Goal: Contribute content: Contribute content

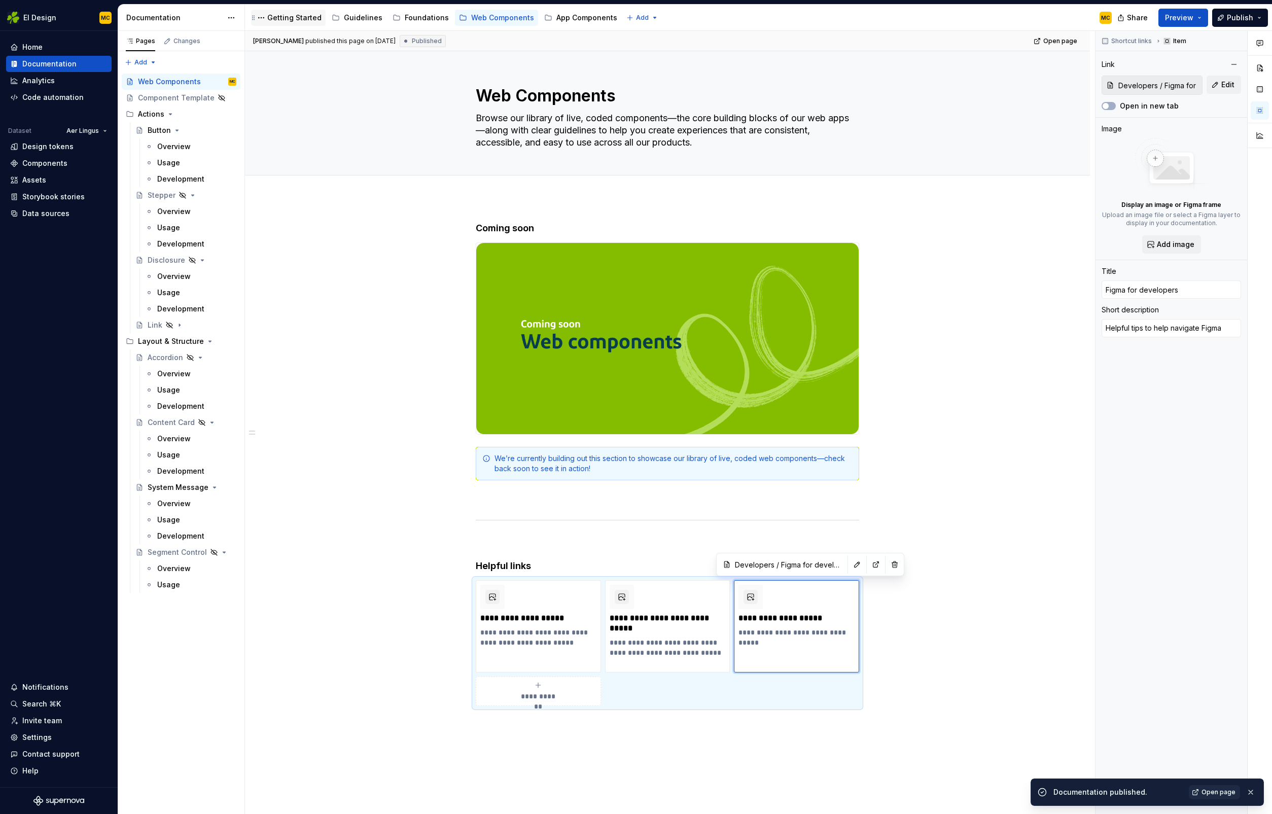
click at [282, 14] on div "Getting Started" at bounding box center [294, 18] width 54 height 10
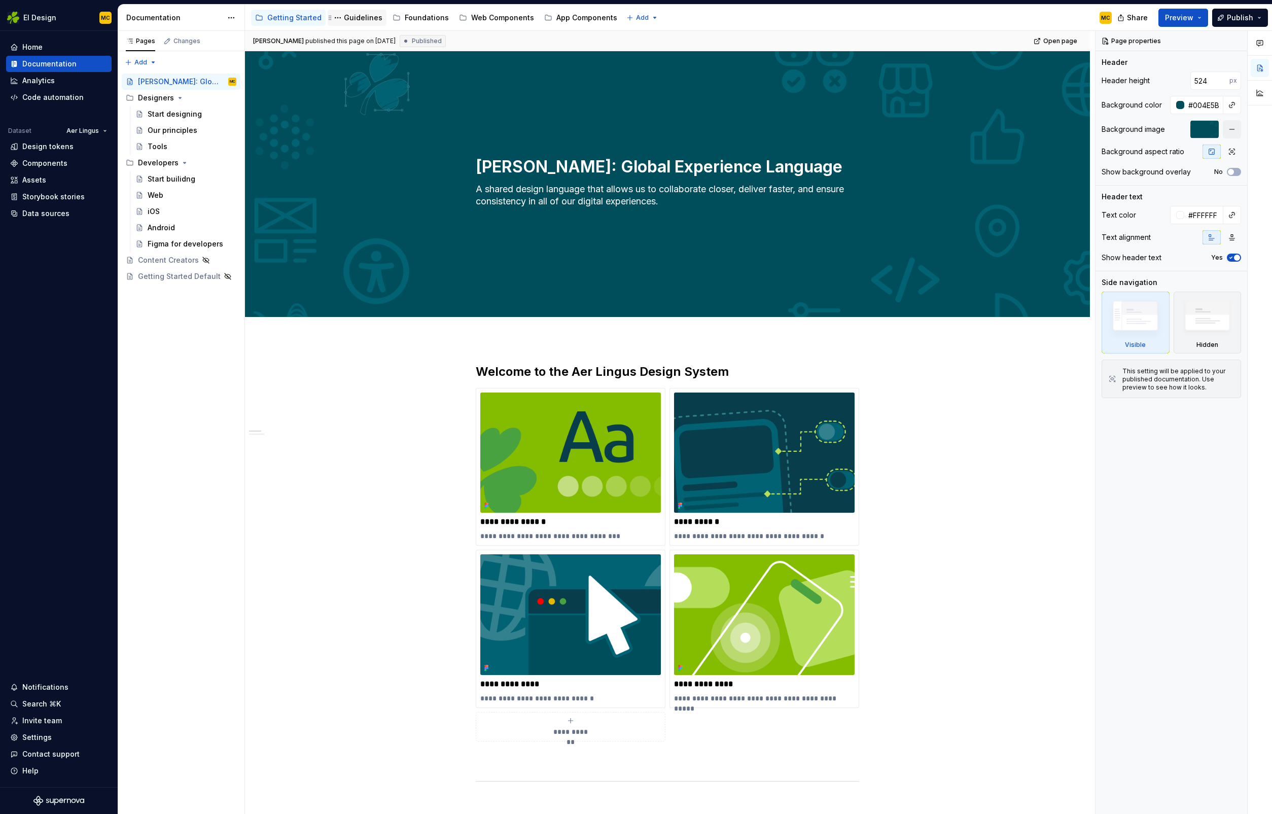
click at [337, 24] on div "Guidelines" at bounding box center [357, 18] width 59 height 16
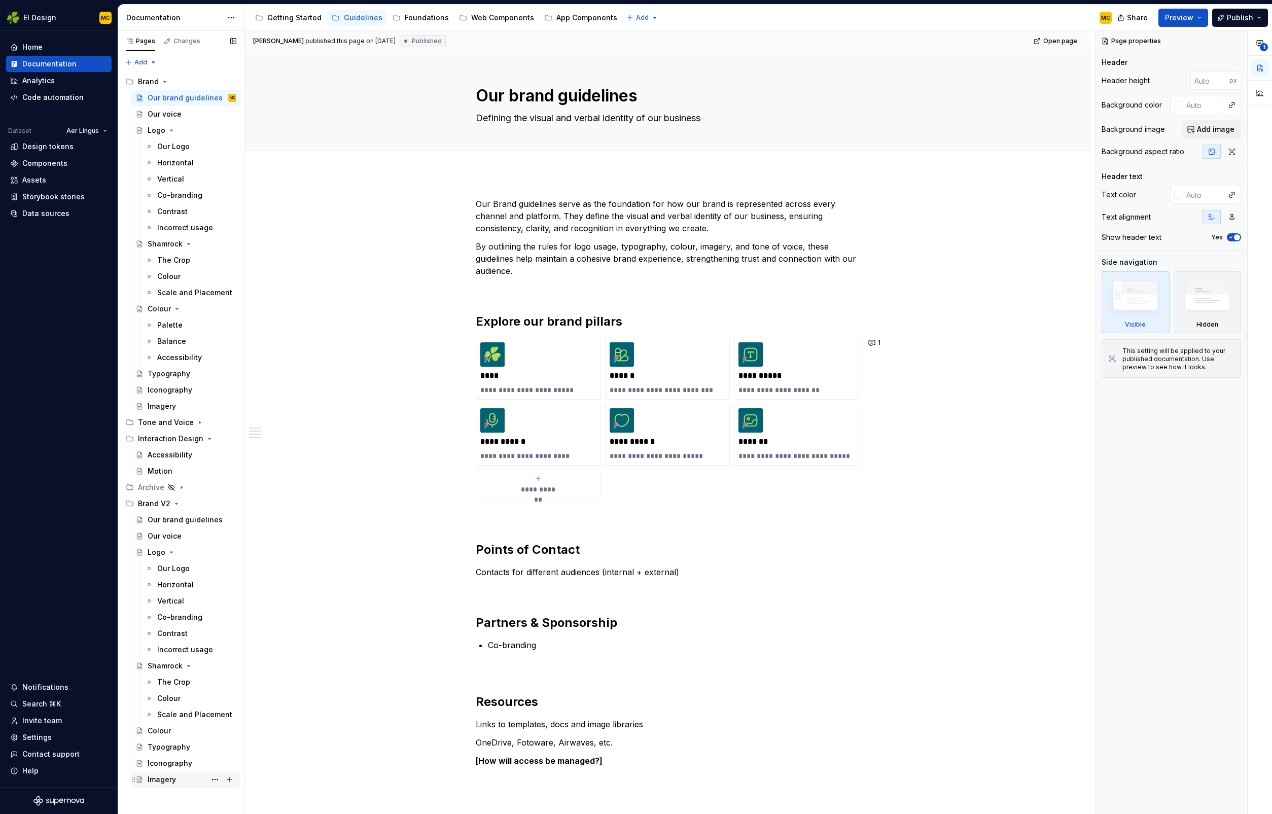
click at [162, 778] on div "Imagery" at bounding box center [162, 780] width 28 height 10
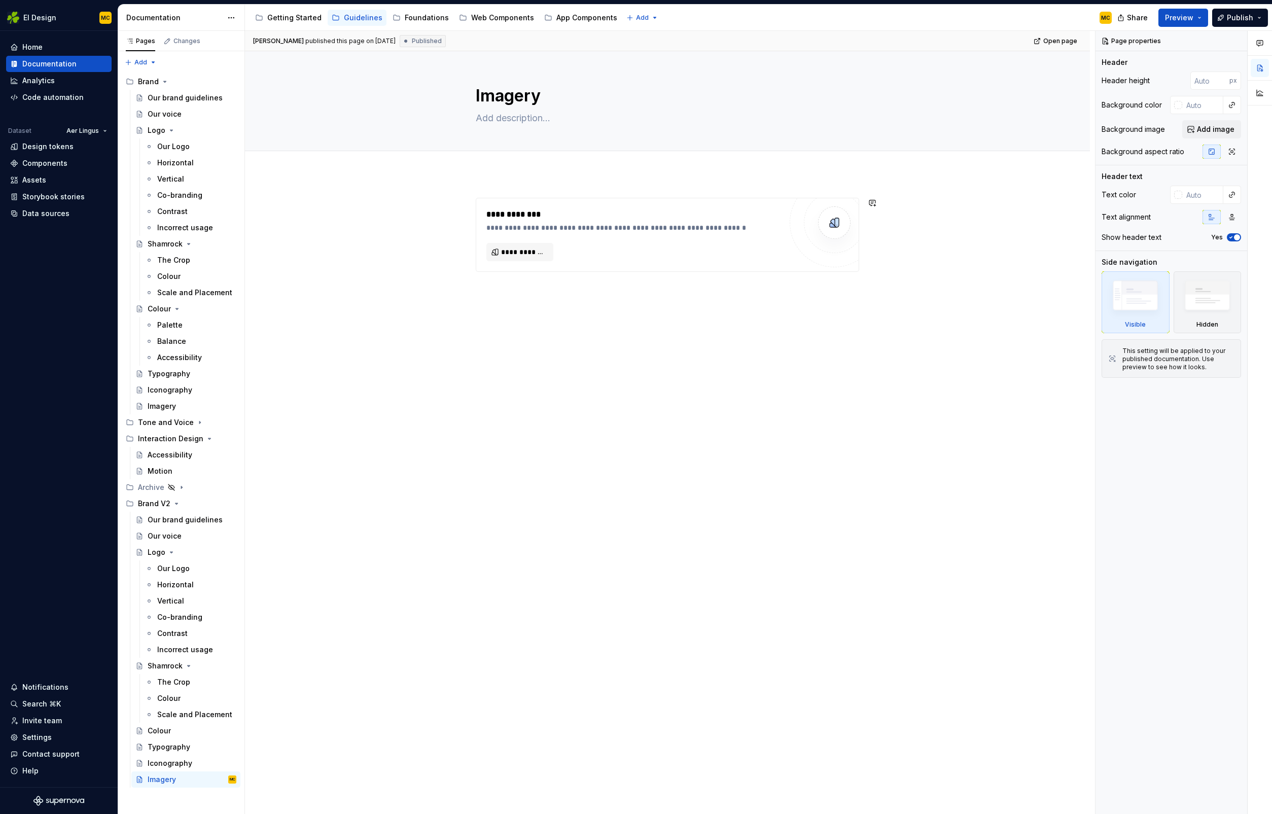
type textarea "*"
click at [528, 310] on div "**********" at bounding box center [670, 423] width 850 height 784
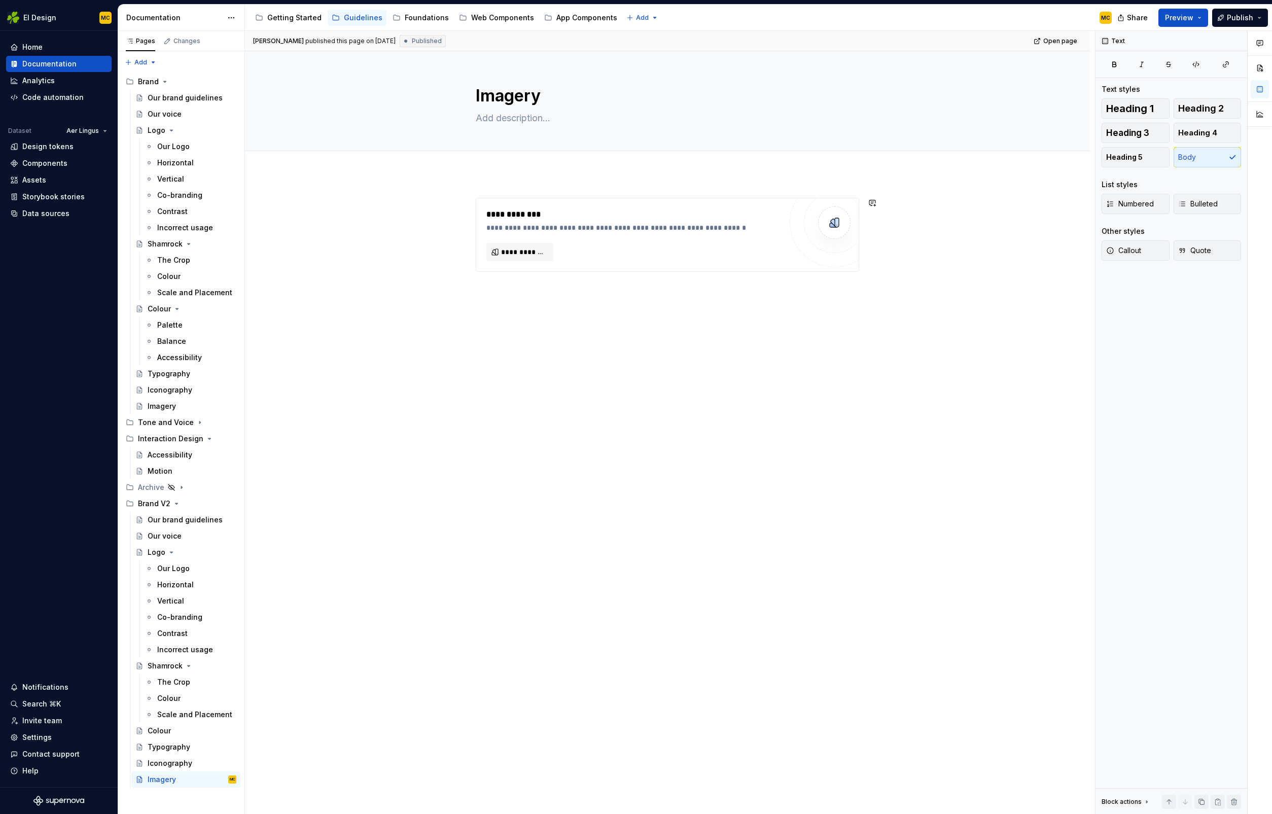
click at [533, 297] on div "**********" at bounding box center [668, 253] width 384 height 111
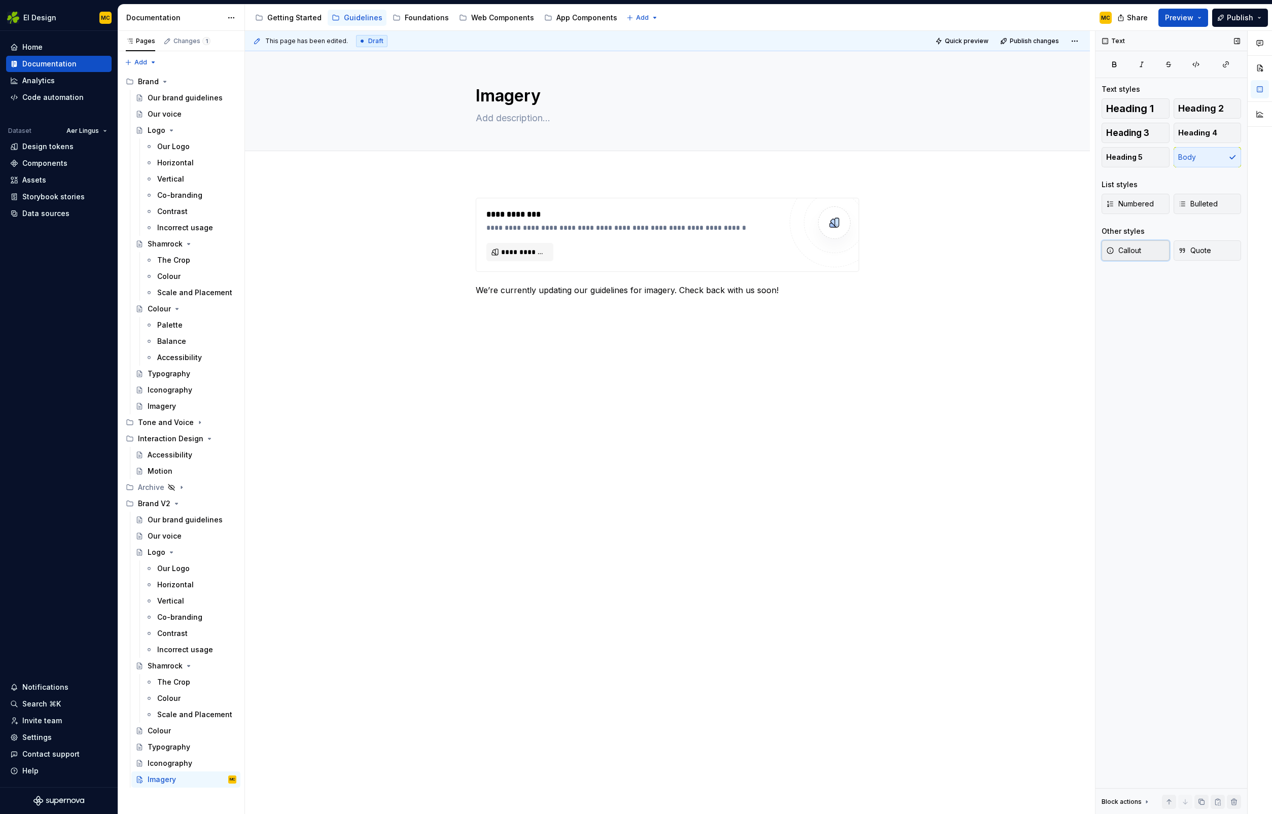
click at [1125, 252] on span "Callout" at bounding box center [1123, 251] width 35 height 10
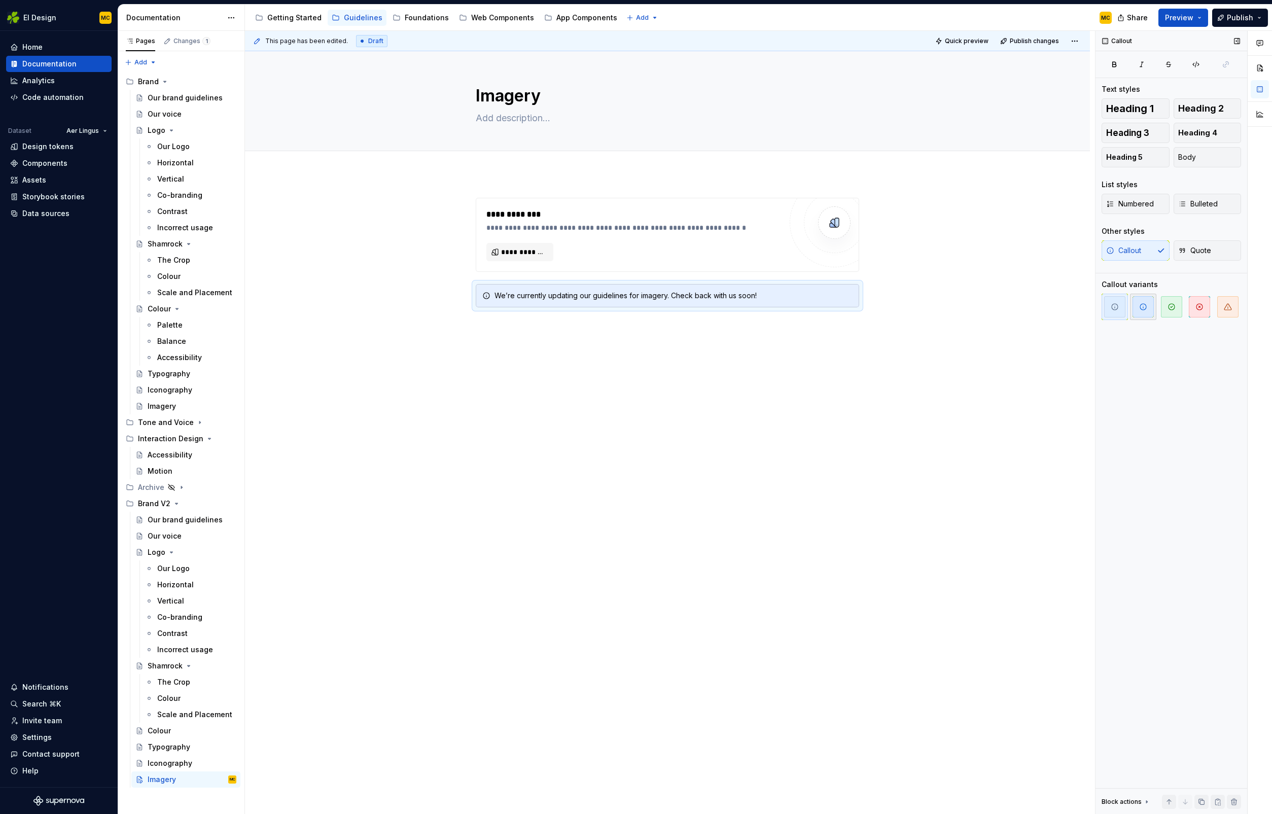
click at [1145, 314] on span "button" at bounding box center [1143, 306] width 21 height 21
click at [954, 374] on div "**********" at bounding box center [670, 423] width 850 height 784
click at [727, 272] on div "**********" at bounding box center [668, 235] width 384 height 74
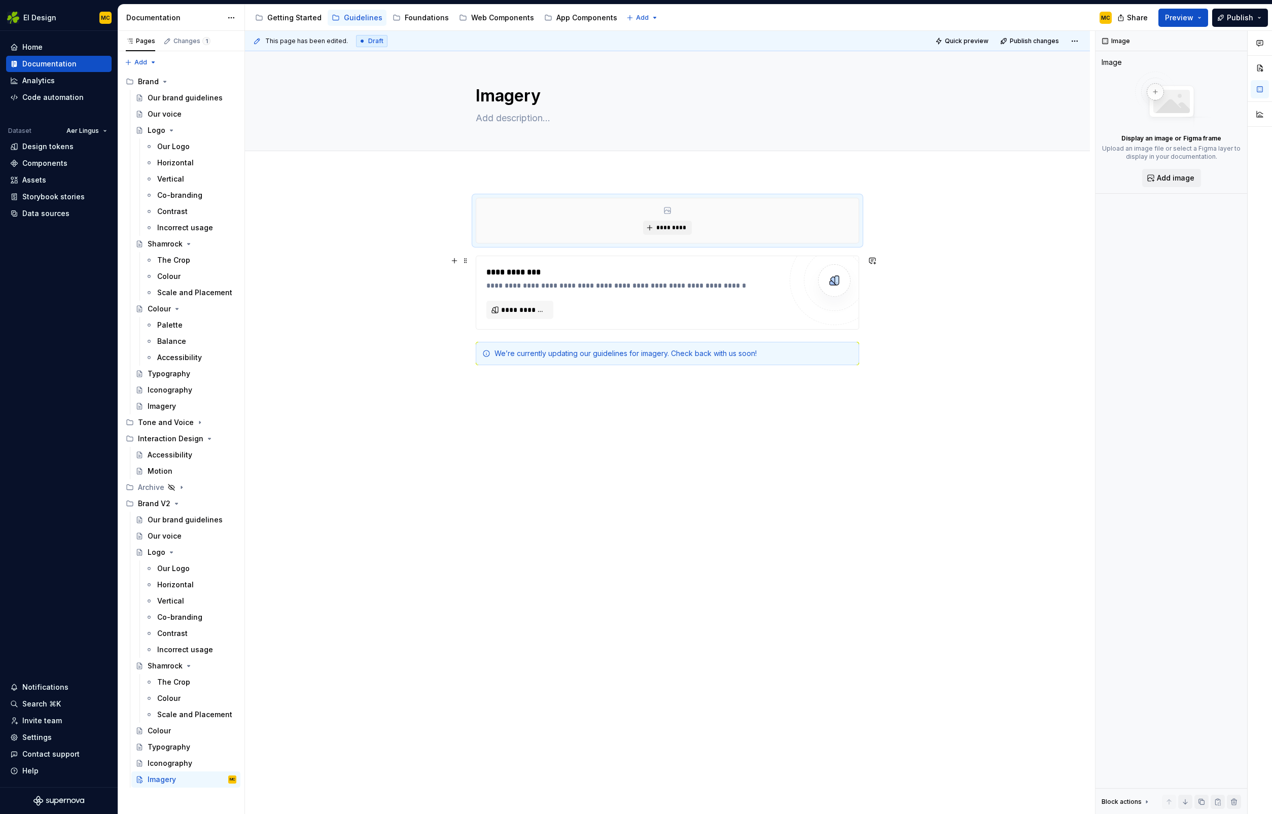
click at [625, 267] on div "**********" at bounding box center [634, 272] width 295 height 12
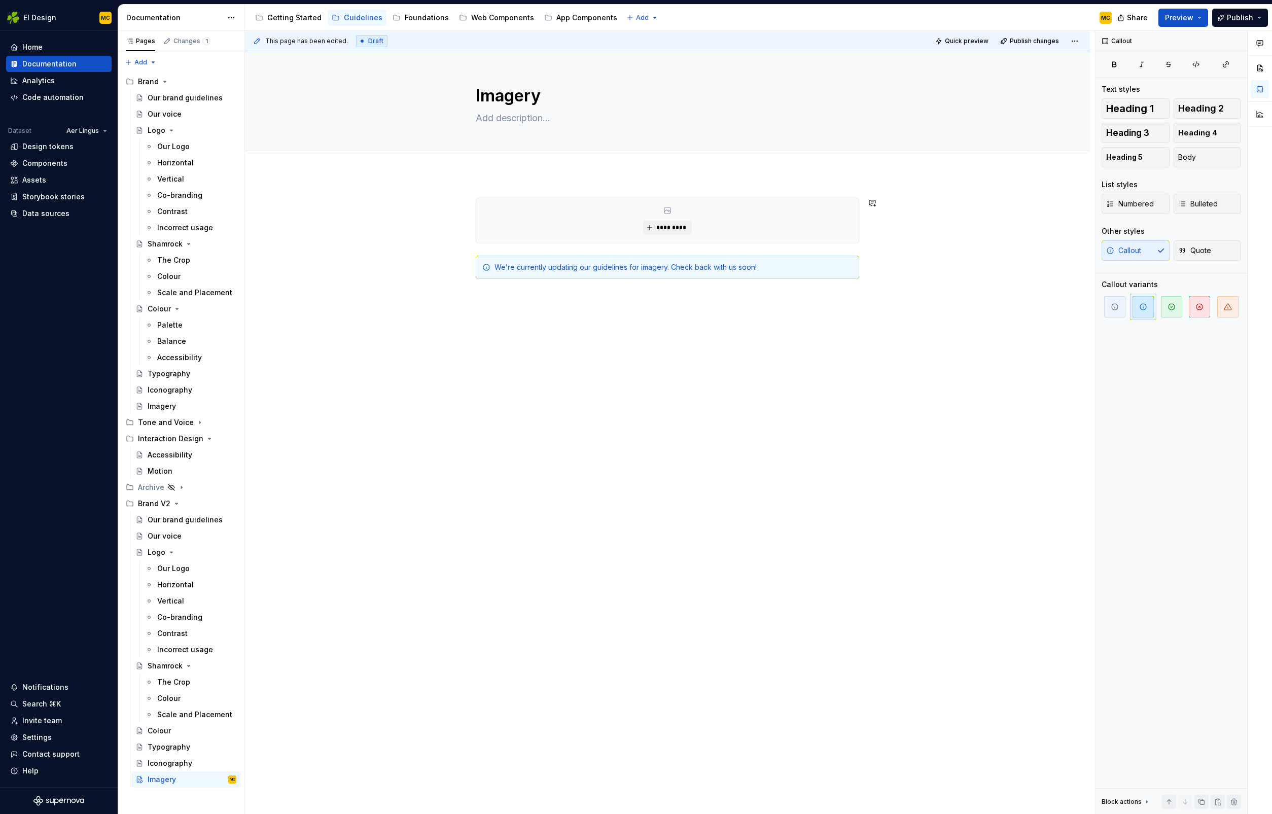
click at [563, 188] on div "********* We’re currently updating our guidelines for imagery. Check back with …" at bounding box center [667, 354] width 845 height 362
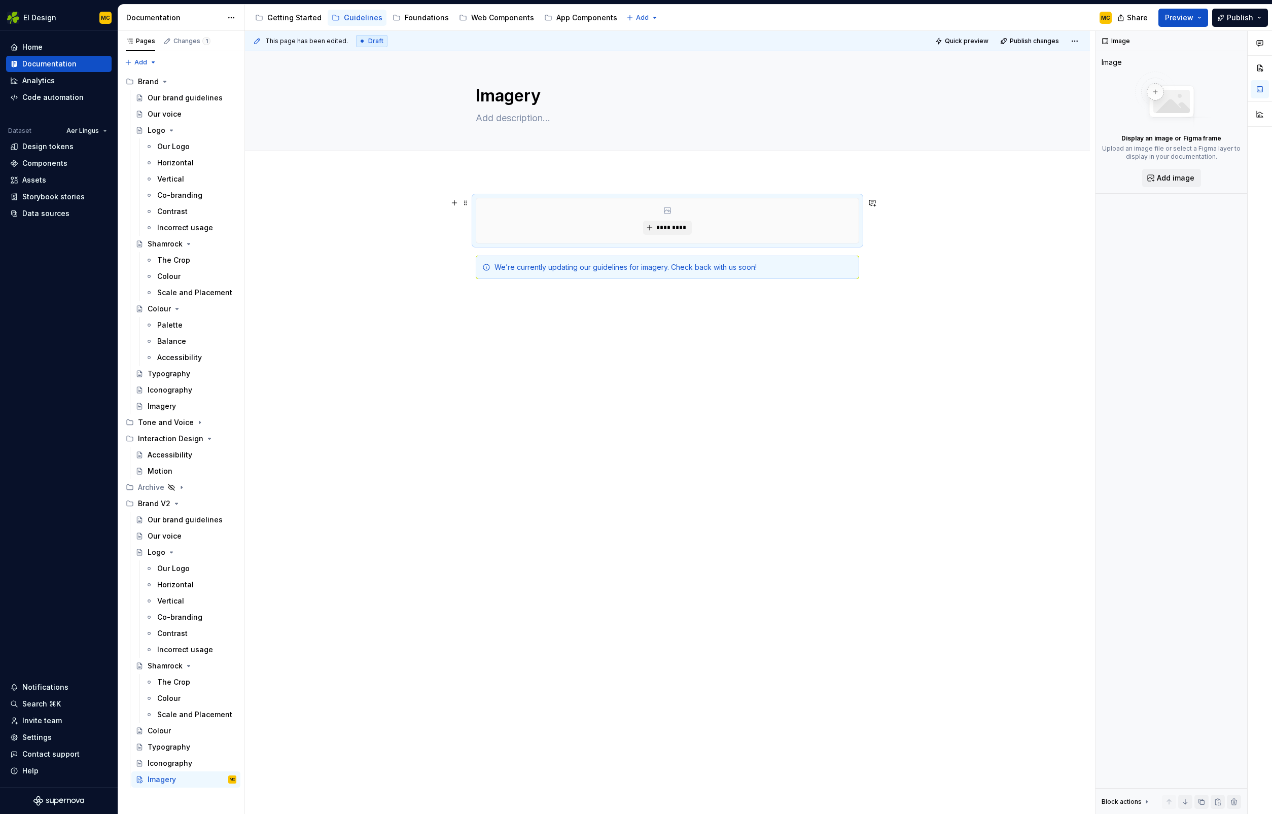
click at [556, 202] on div "*********" at bounding box center [667, 220] width 383 height 45
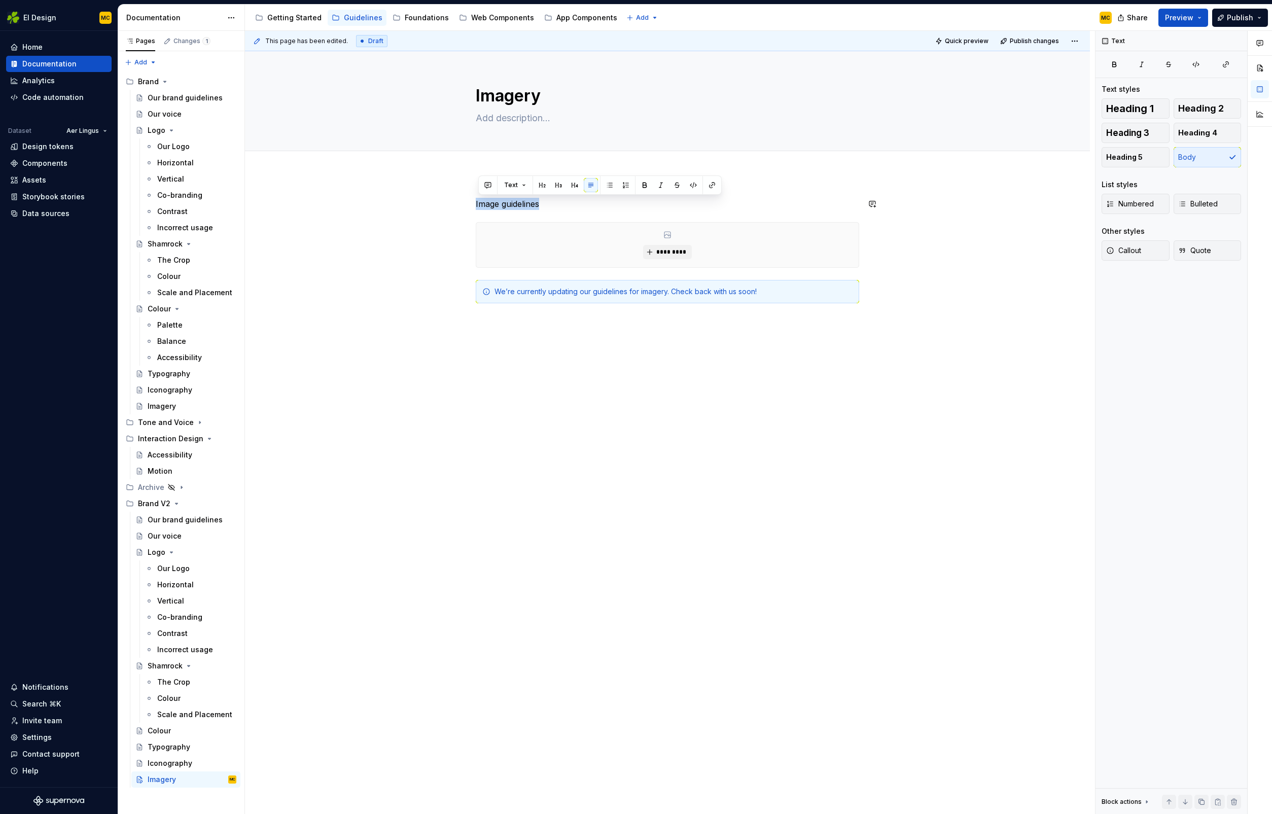
click at [539, 186] on button "button" at bounding box center [542, 185] width 14 height 14
click at [647, 207] on h2 "Image guidelines" at bounding box center [668, 206] width 384 height 16
click at [629, 205] on h2 "Image guidelines" at bounding box center [668, 206] width 384 height 16
click at [548, 105] on textarea "Imagery" at bounding box center [666, 96] width 384 height 24
type textarea "*"
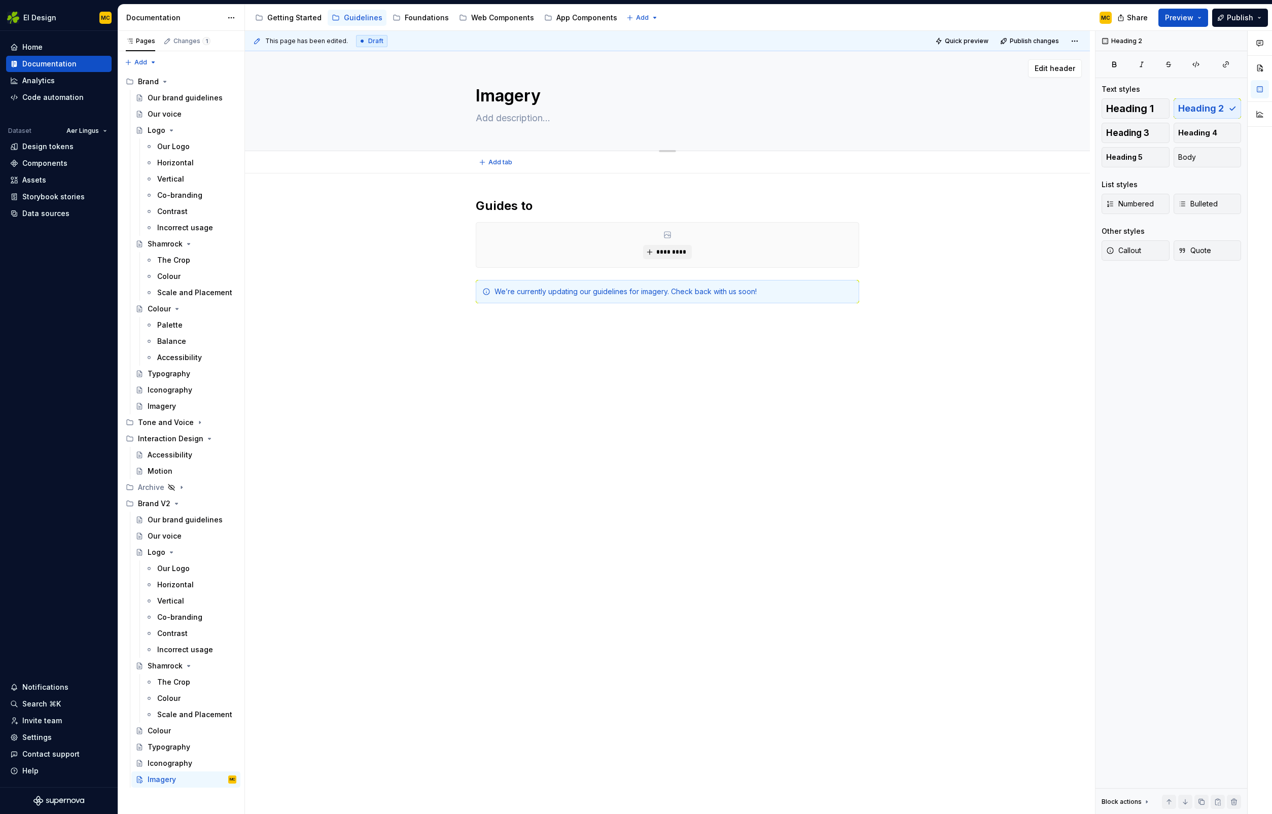
type textarea "P"
type textarea "*"
type textarea "Ph"
type textarea "*"
type textarea "Pho"
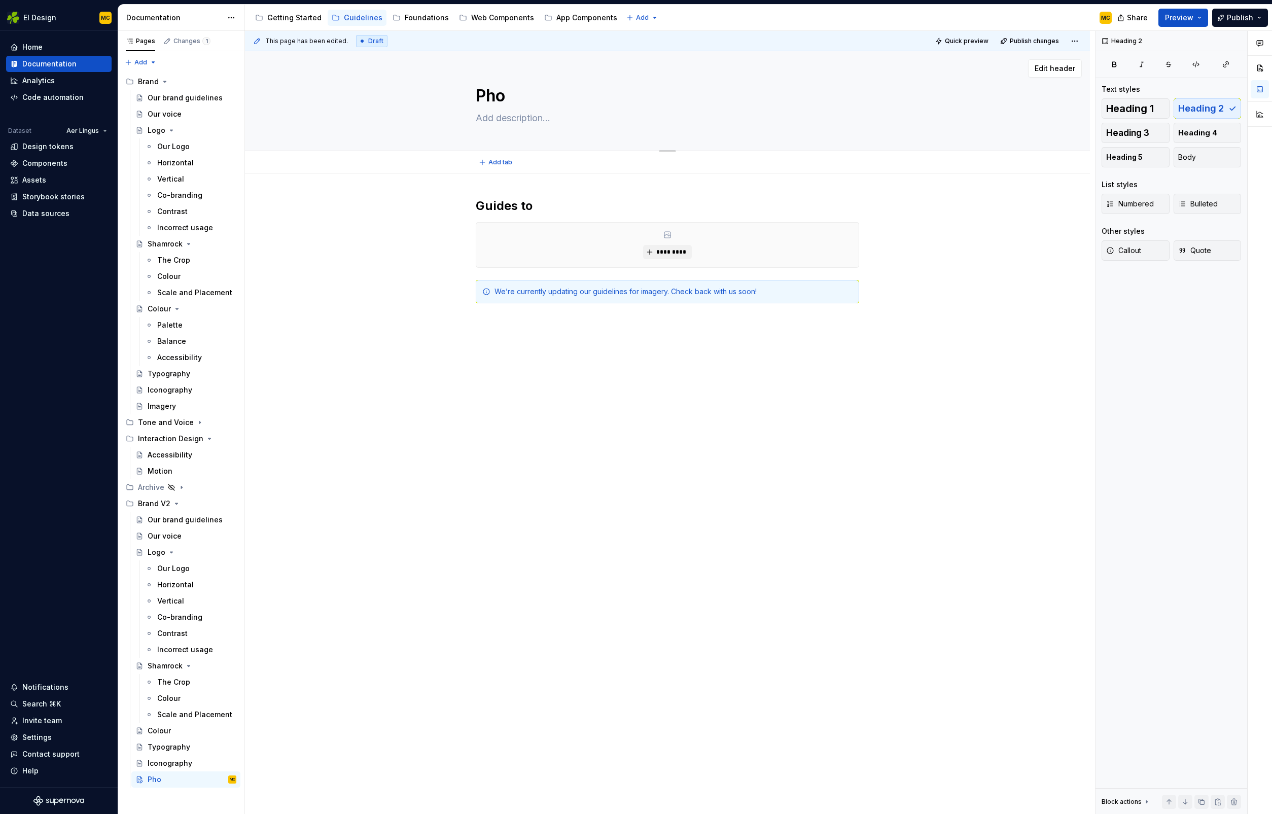
type textarea "*"
type textarea "Phot"
type textarea "*"
type textarea "Photo"
type textarea "*"
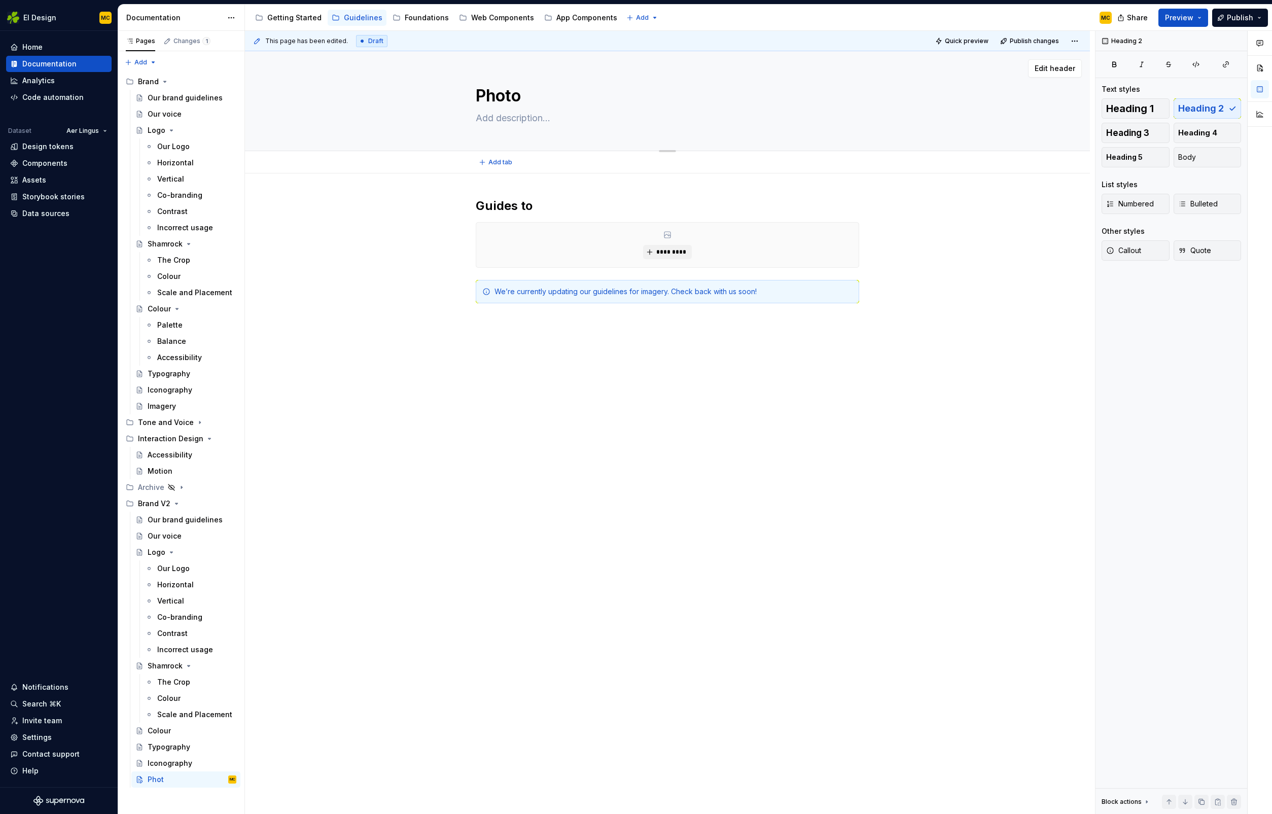
type textarea "Photog"
type textarea "*"
type textarea "Photogr"
type textarea "*"
type textarea "Photograp"
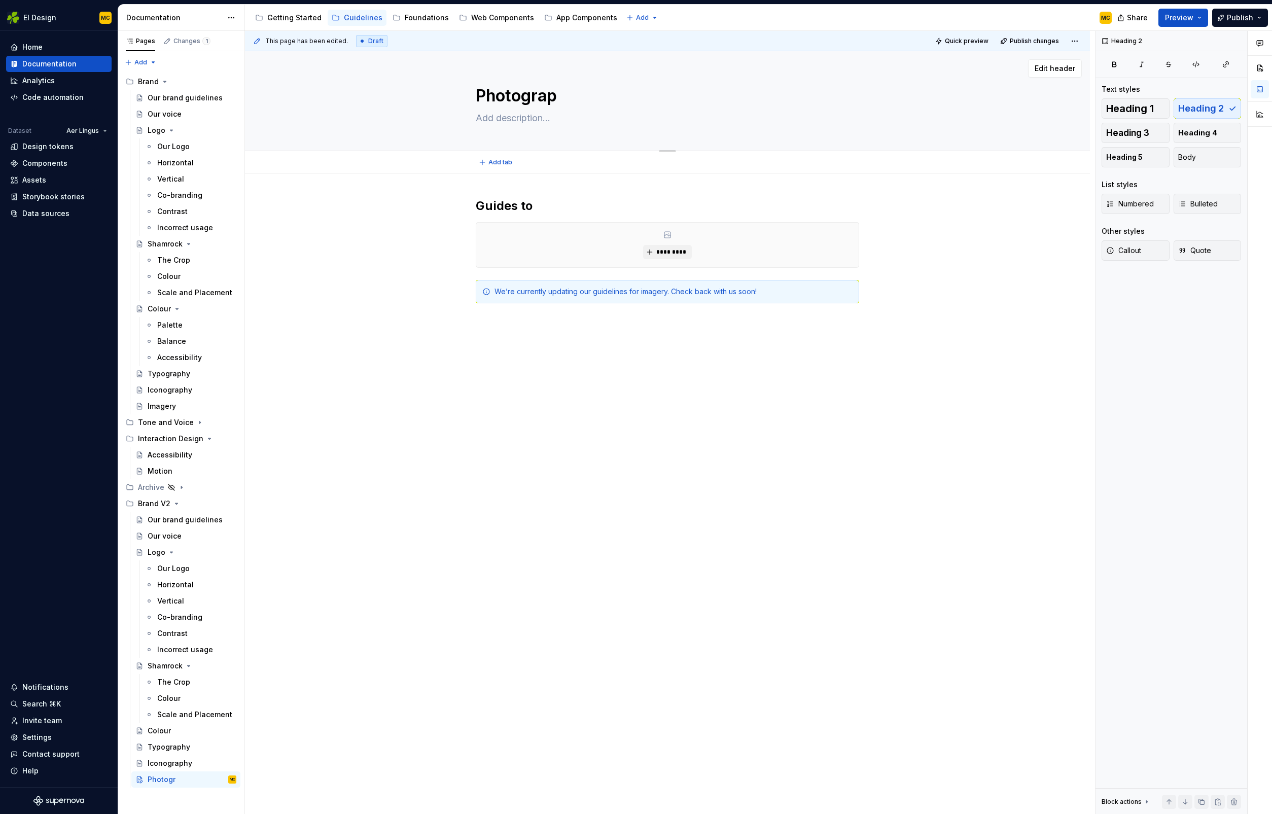
type textarea "*"
type textarea "Photograph"
type textarea "*"
type textarea "Photography"
type textarea "*"
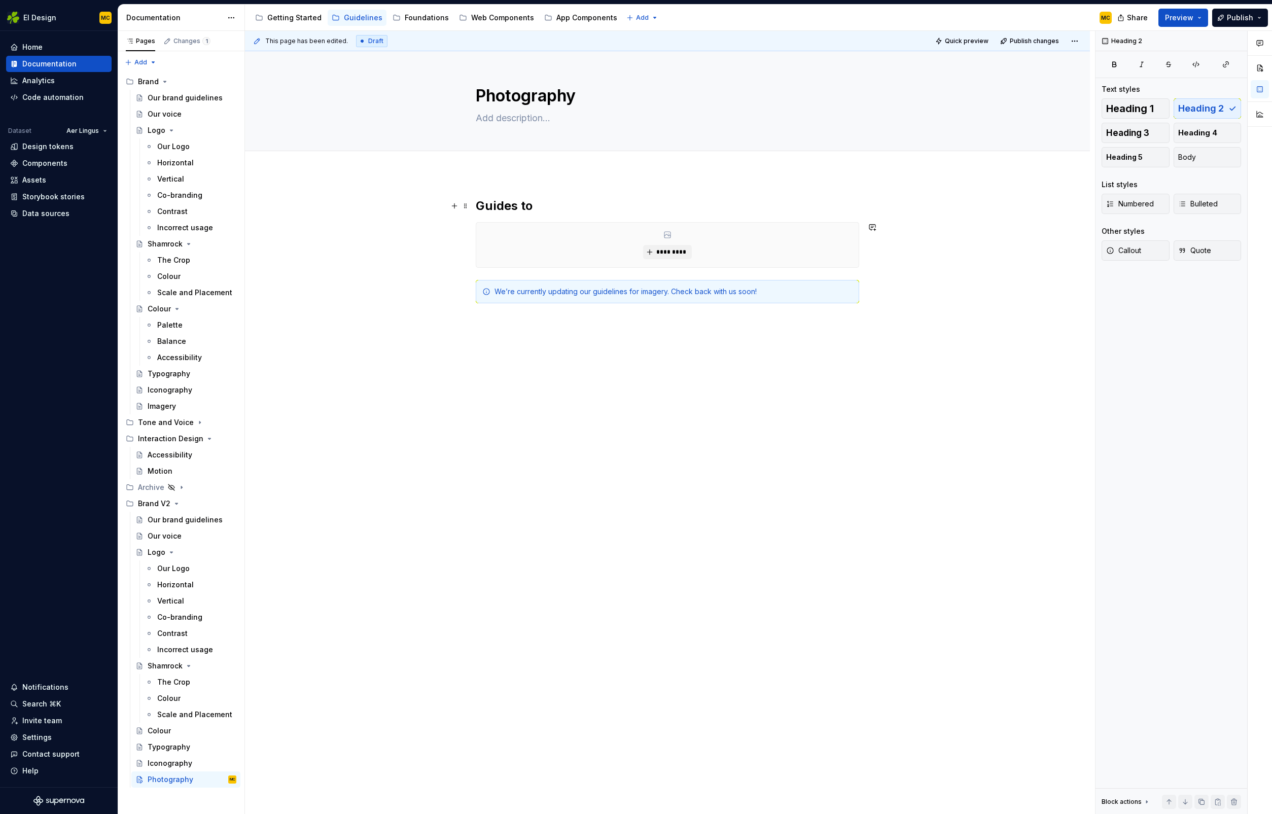
type textarea "Photography"
click at [553, 203] on h2 "Guides to" at bounding box center [668, 206] width 384 height 16
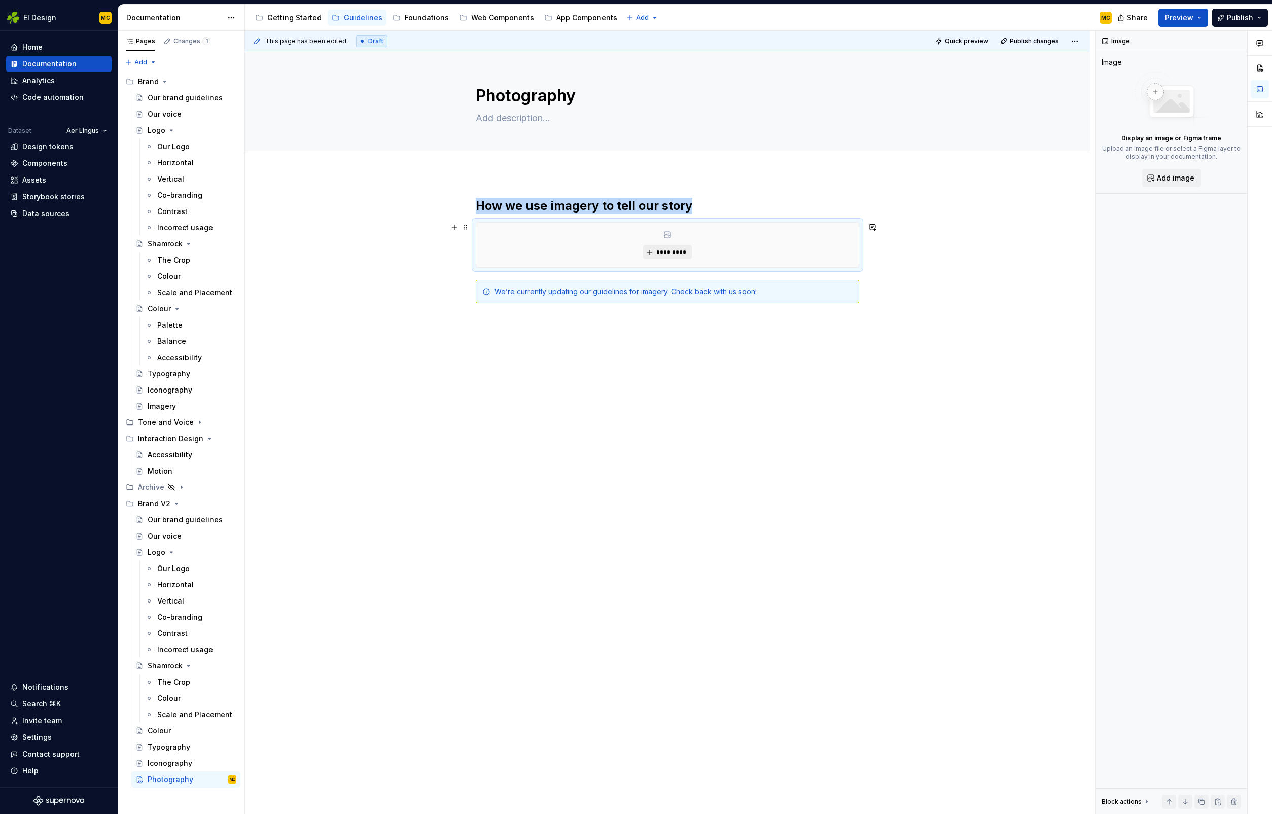
click at [686, 254] on span "*********" at bounding box center [671, 252] width 31 height 8
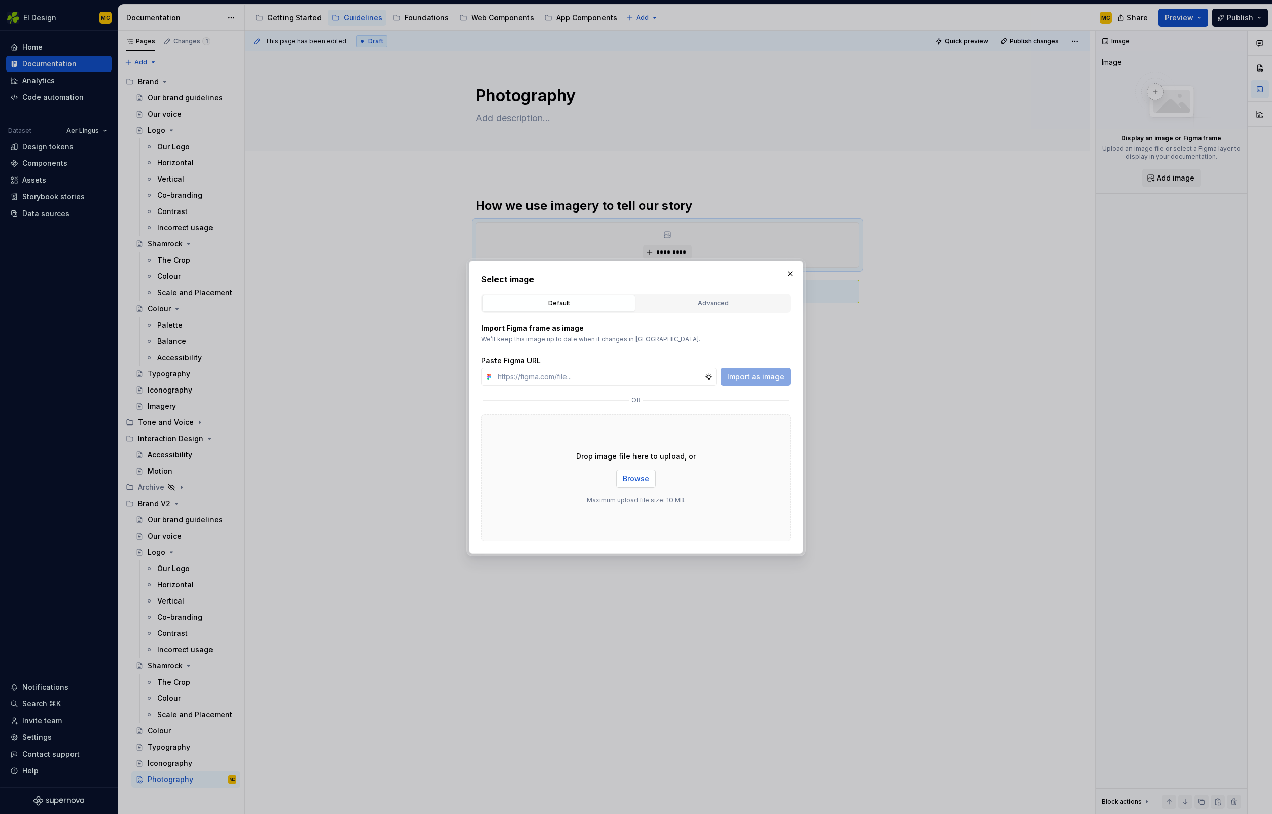
click at [645, 482] on span "Browse" at bounding box center [636, 479] width 26 height 10
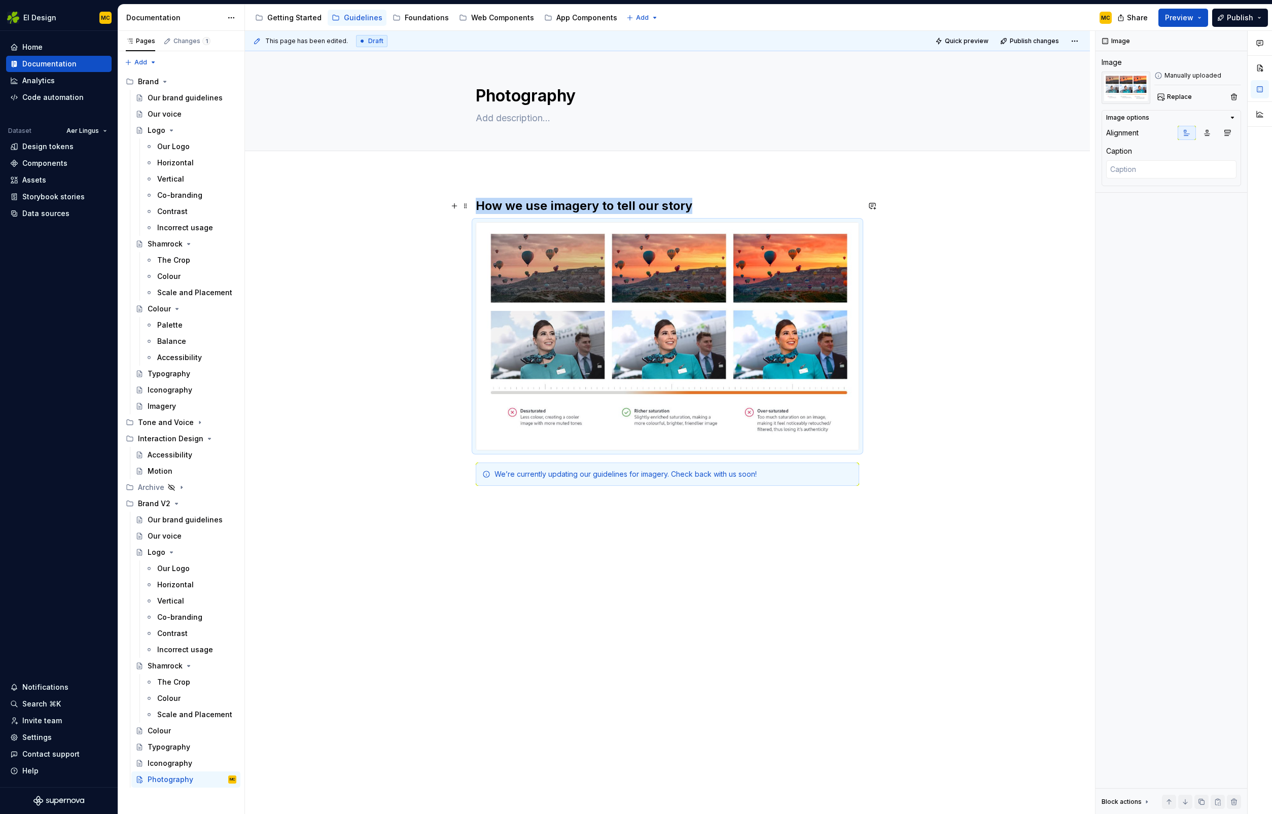
click at [702, 205] on h2 "How we use imagery to tell our story" at bounding box center [668, 206] width 384 height 16
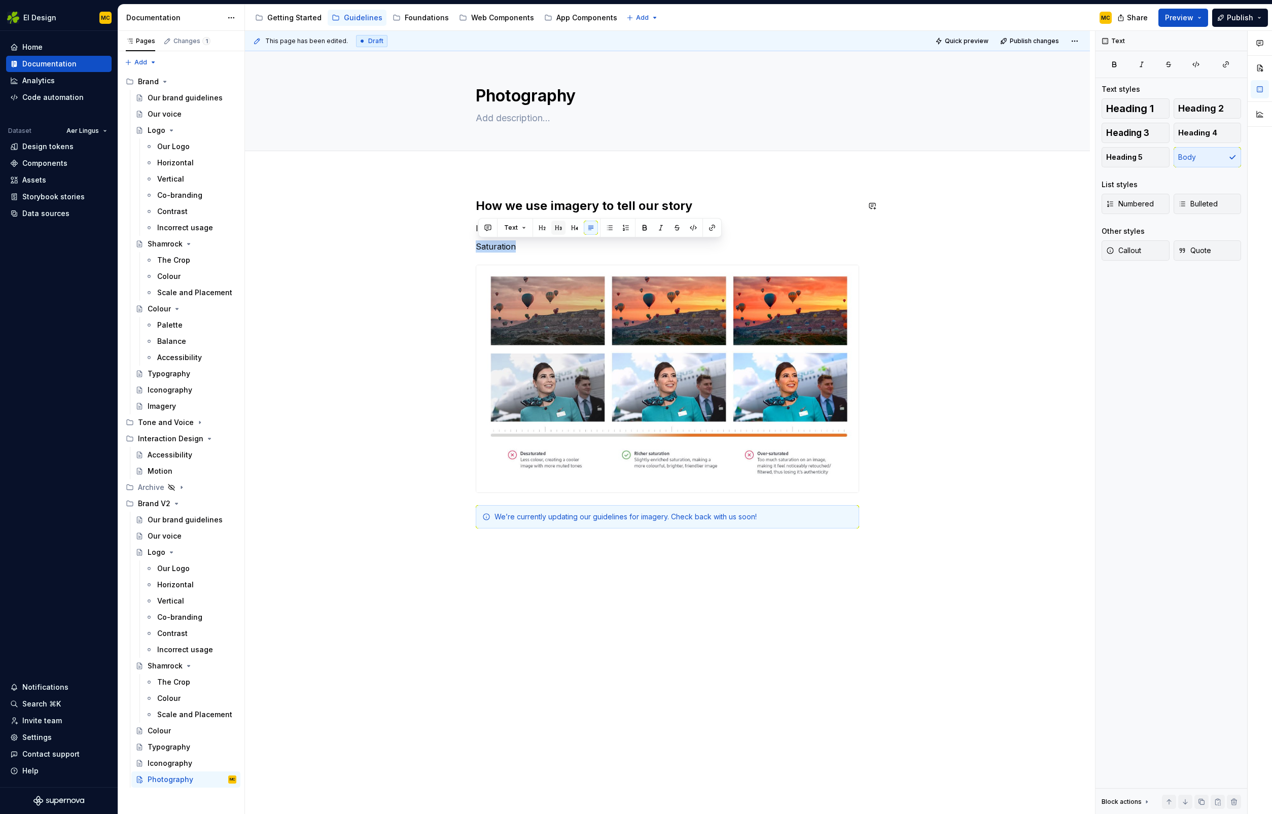
click at [560, 227] on button "button" at bounding box center [558, 228] width 14 height 14
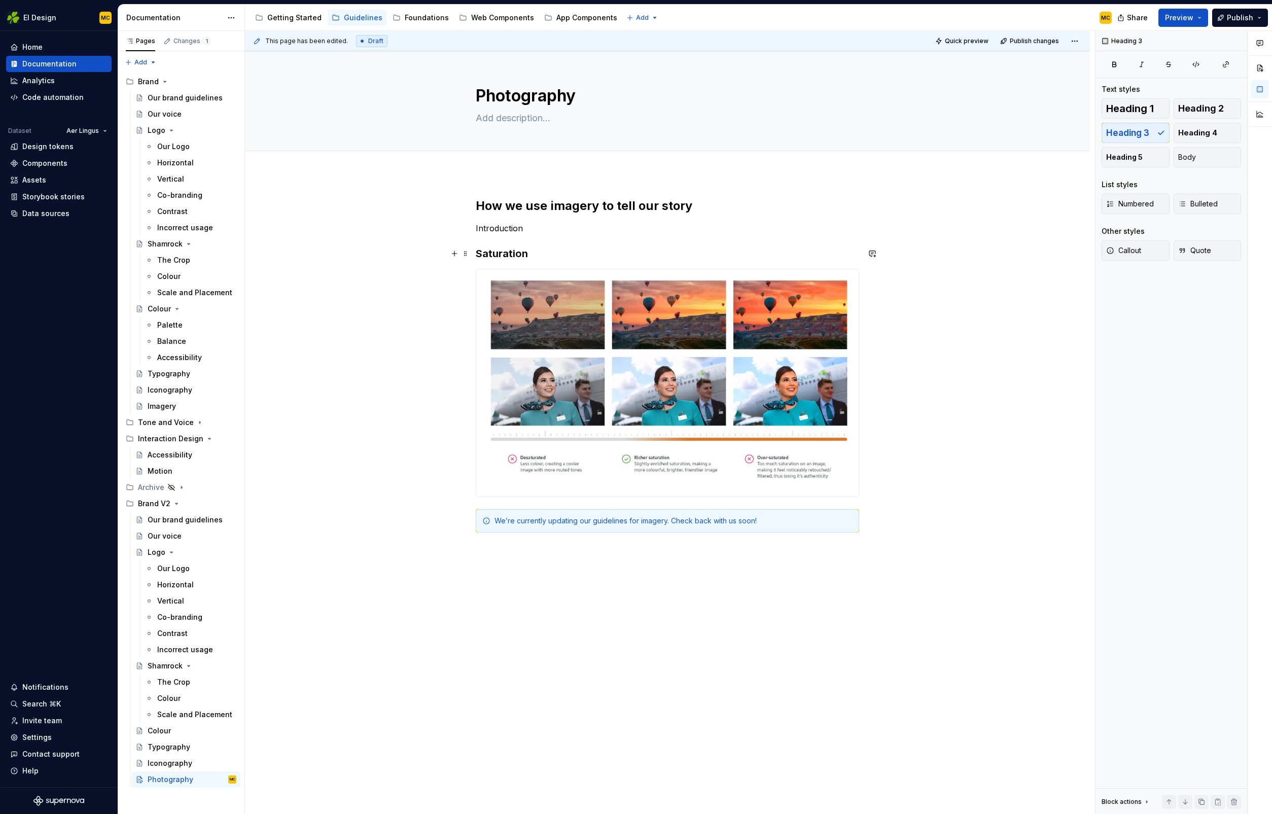
click at [558, 250] on h3 "Saturation" at bounding box center [668, 254] width 384 height 14
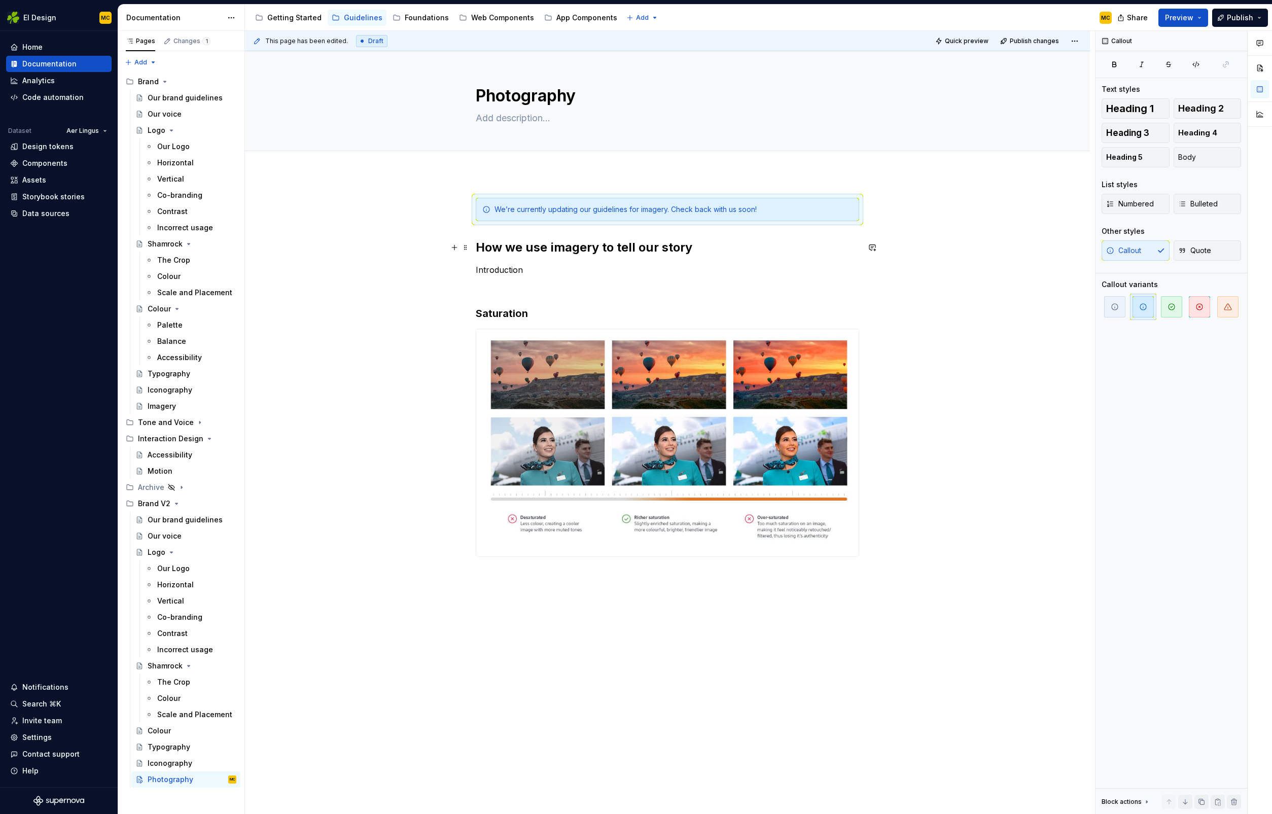
click at [782, 250] on h2 "How we use imagery to tell our story" at bounding box center [668, 247] width 384 height 16
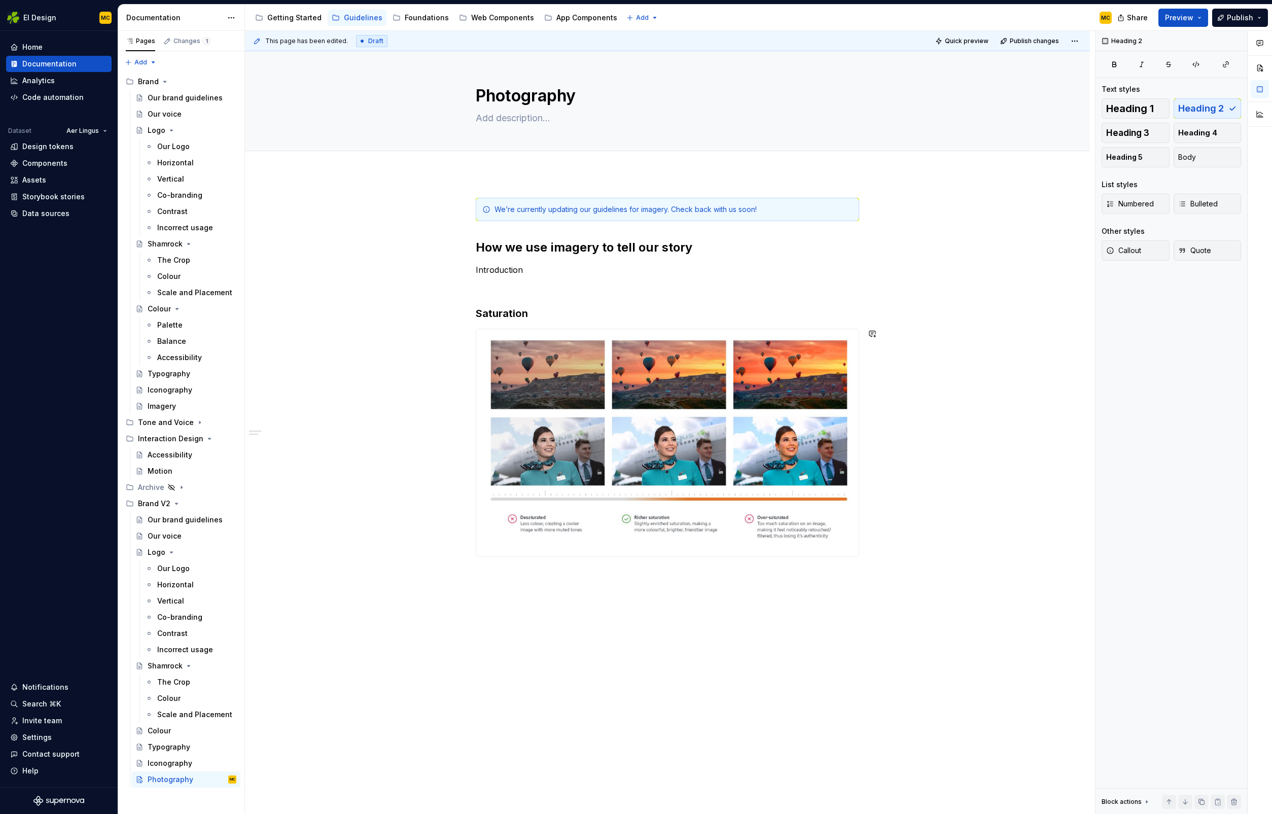
drag, startPoint x: 627, startPoint y: 596, endPoint x: 614, endPoint y: 599, distance: 13.0
click at [624, 596] on div "This page has been edited. Draft Quick preview Publish changes Photography Edit…" at bounding box center [670, 423] width 850 height 784
click at [577, 596] on div "This page has been edited. Draft Quick preview Publish changes Photography Edit…" at bounding box center [670, 423] width 850 height 784
click at [793, 556] on img at bounding box center [667, 442] width 383 height 227
click at [544, 577] on button "button" at bounding box center [542, 575] width 14 height 14
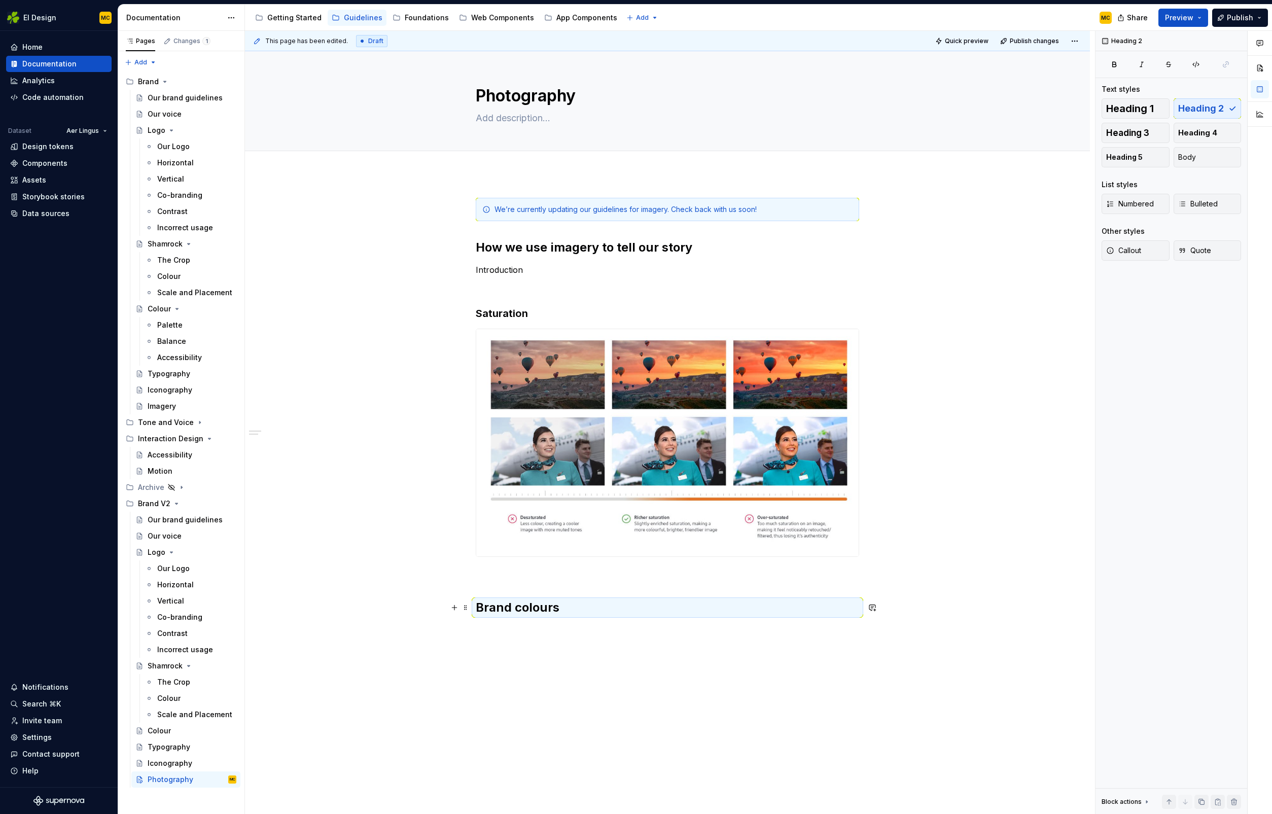
click at [593, 608] on h2 "Brand colours" at bounding box center [668, 608] width 384 height 16
click at [585, 608] on h2 "Brand colours" at bounding box center [668, 608] width 384 height 16
click at [574, 585] on button "button" at bounding box center [576, 586] width 14 height 14
click at [581, 600] on h3 "Brand colours" at bounding box center [668, 601] width 384 height 14
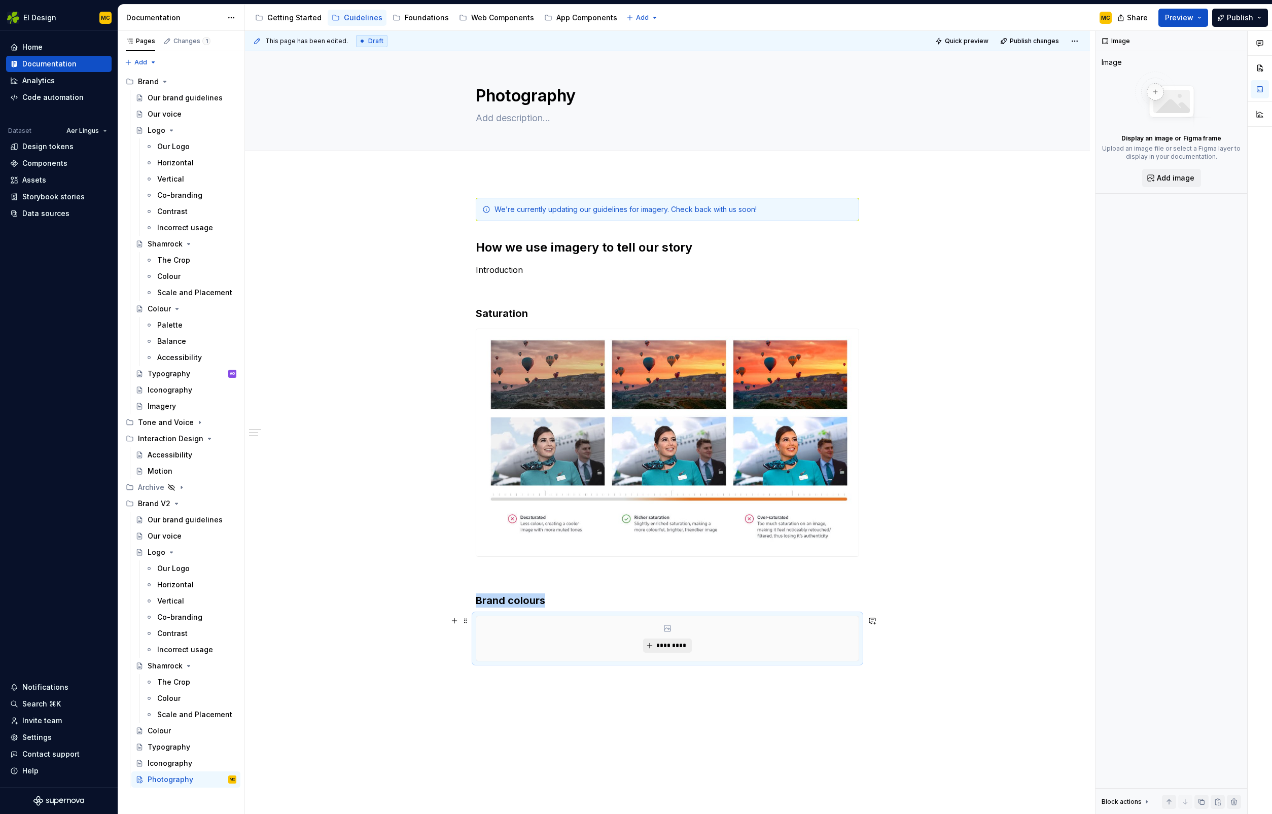
click at [671, 646] on span "*********" at bounding box center [671, 646] width 31 height 8
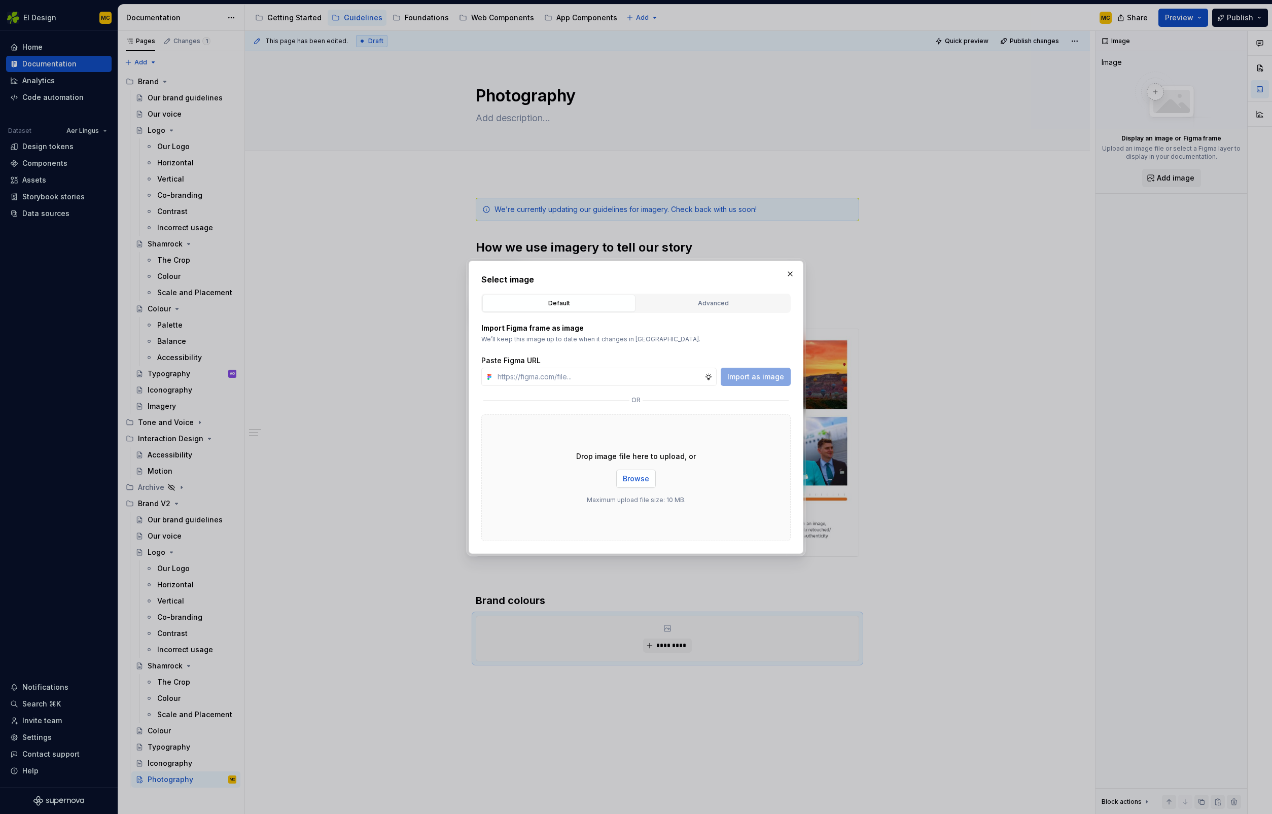
click at [624, 479] on span "Browse" at bounding box center [636, 479] width 26 height 10
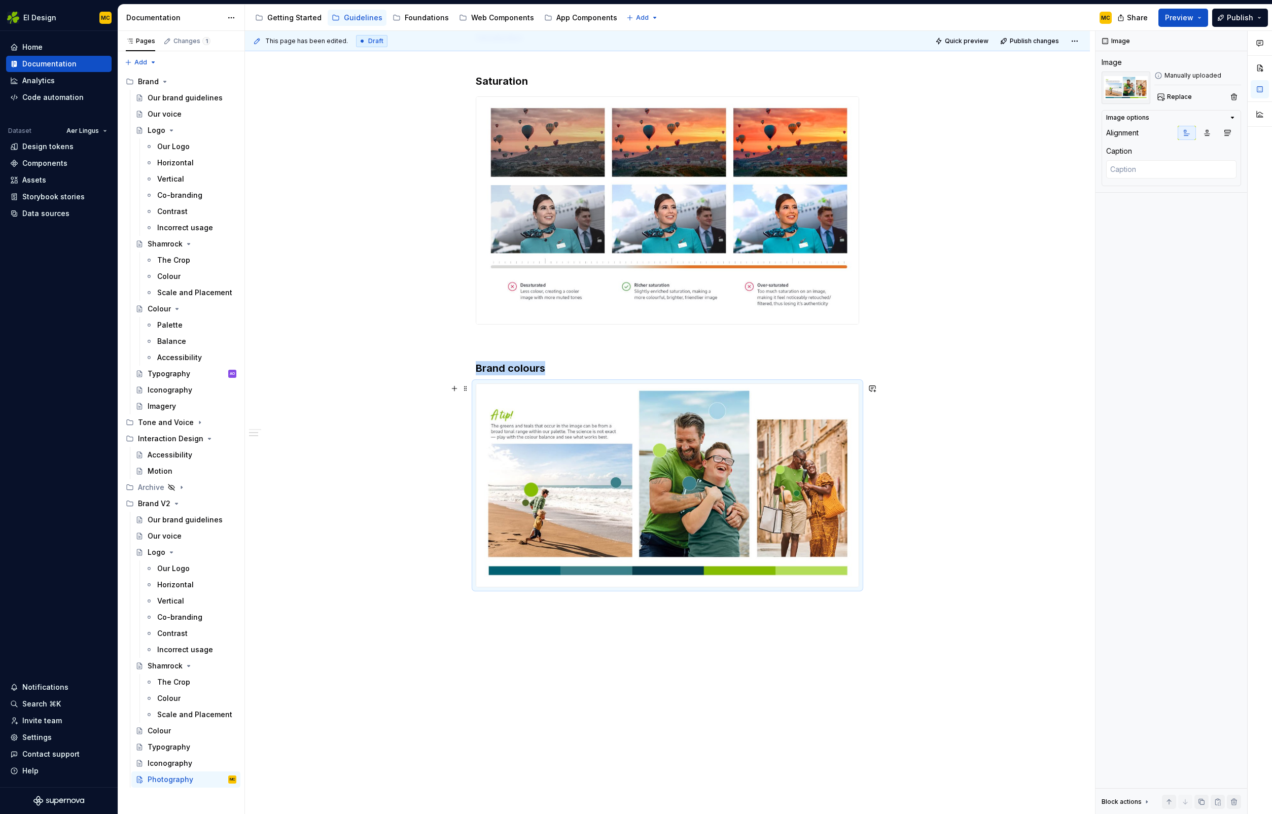
scroll to position [262, 0]
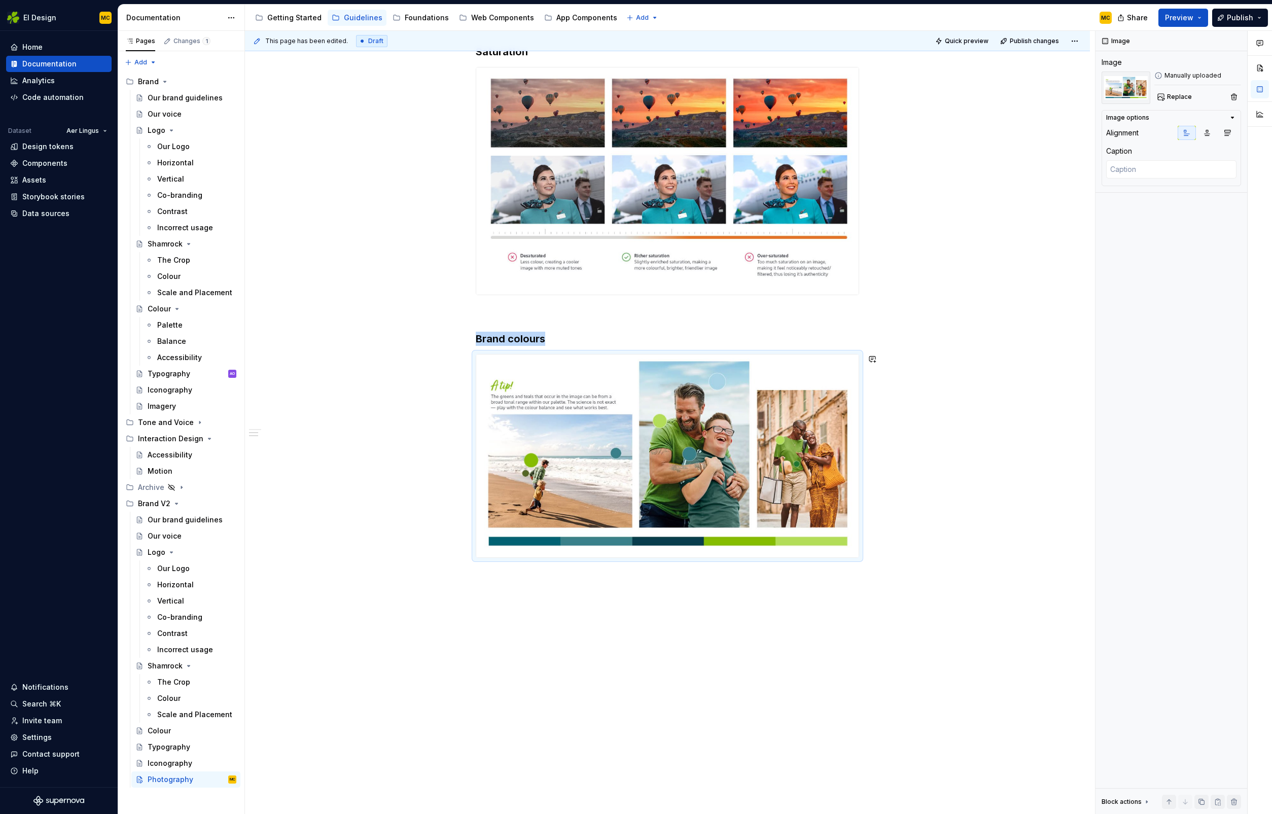
click at [545, 615] on div "We’re currently updating our guidelines for imagery. Check back with us soon! H…" at bounding box center [667, 363] width 845 height 903
drag, startPoint x: 552, startPoint y: 589, endPoint x: 554, endPoint y: 583, distance: 5.9
click at [552, 589] on div "We’re currently updating our guidelines for imagery. Check back with us soon! H…" at bounding box center [667, 363] width 845 height 903
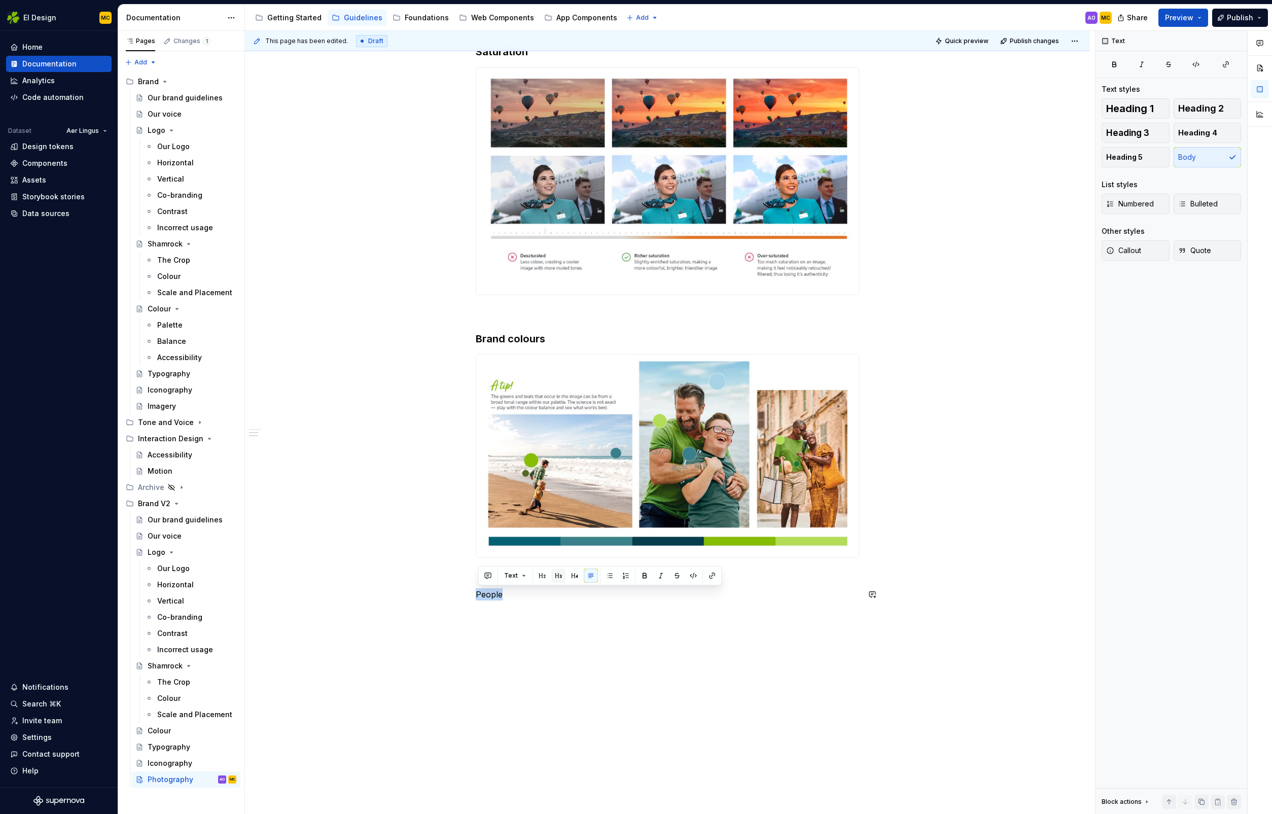
click at [556, 575] on button "button" at bounding box center [558, 576] width 14 height 14
click at [536, 605] on h3 "People" at bounding box center [668, 602] width 384 height 14
click at [557, 600] on button "button" at bounding box center [558, 604] width 14 height 14
click at [556, 630] on button "button" at bounding box center [558, 626] width 14 height 14
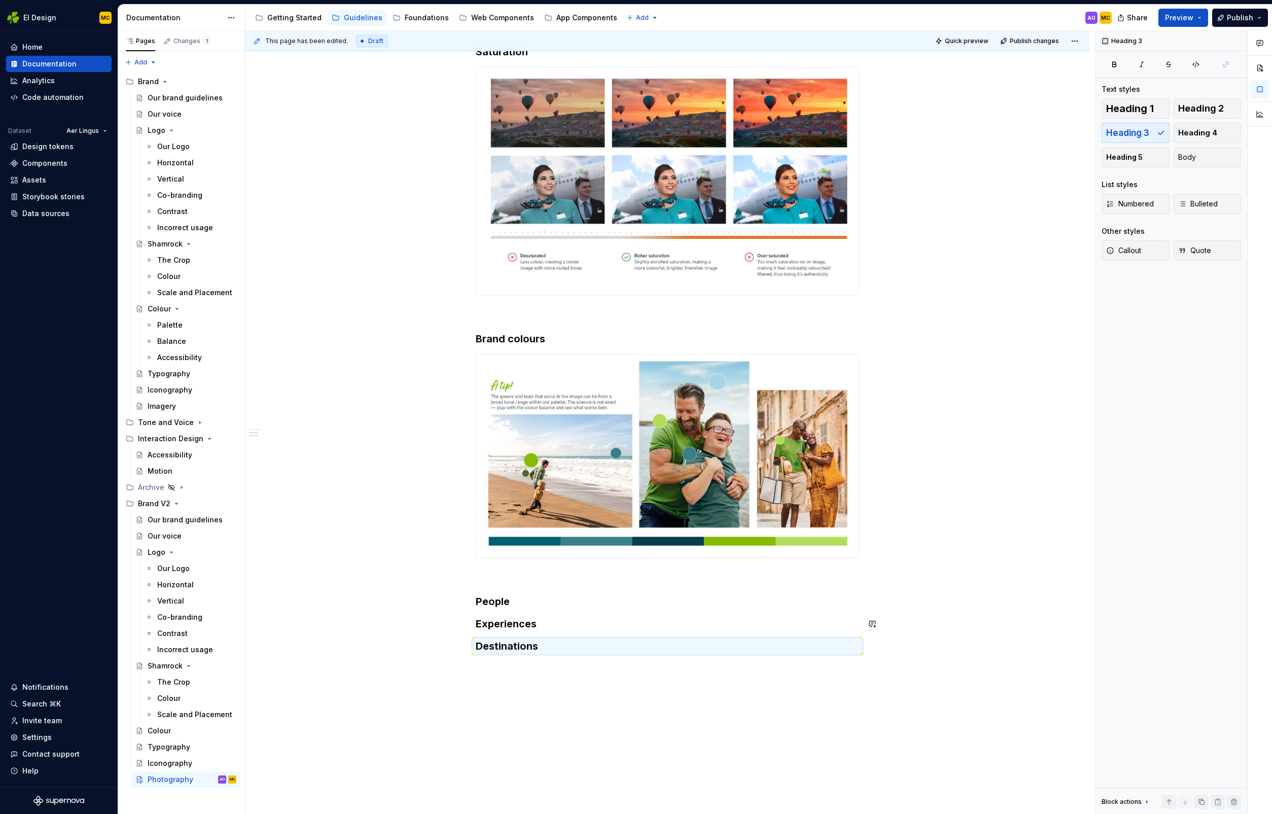
click at [588, 633] on div "We’re currently updating our guidelines for imagery. Check back with us soon! H…" at bounding box center [668, 294] width 384 height 717
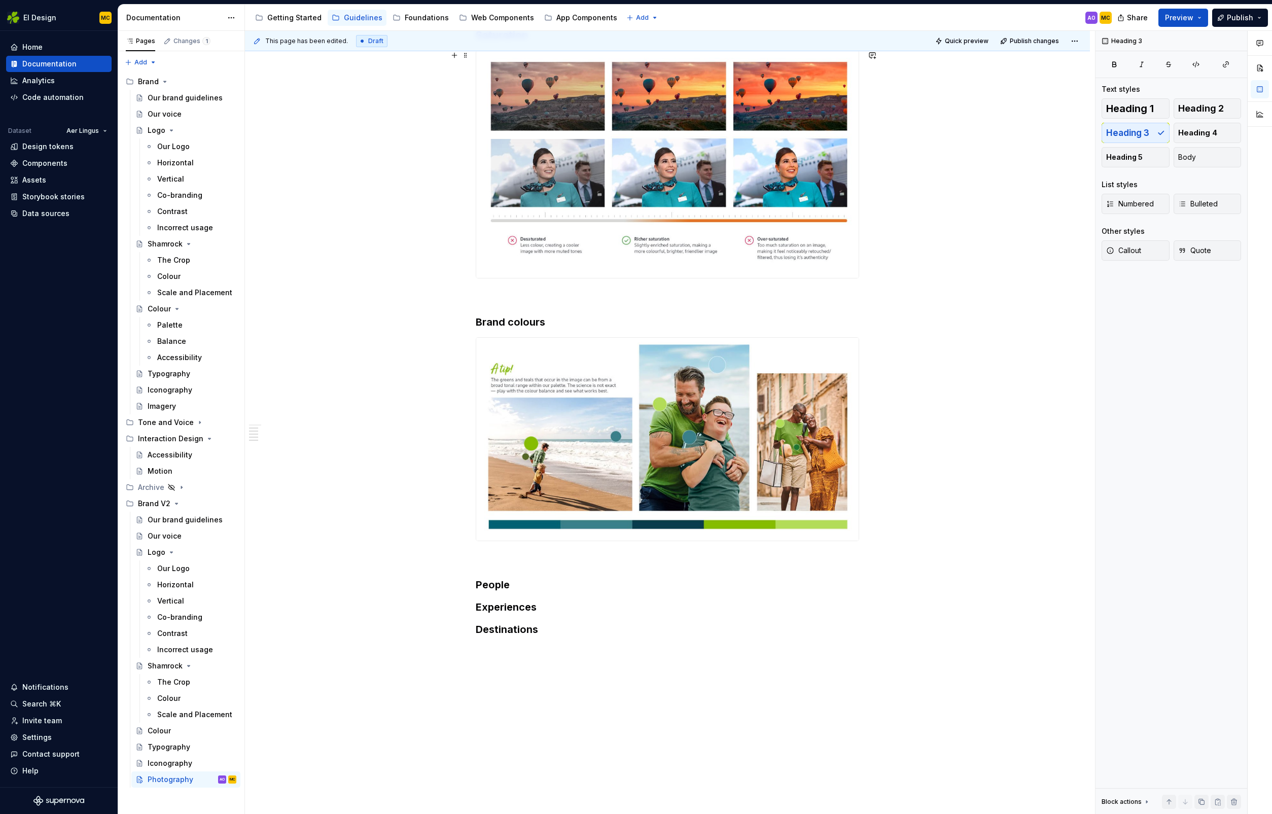
scroll to position [357, 0]
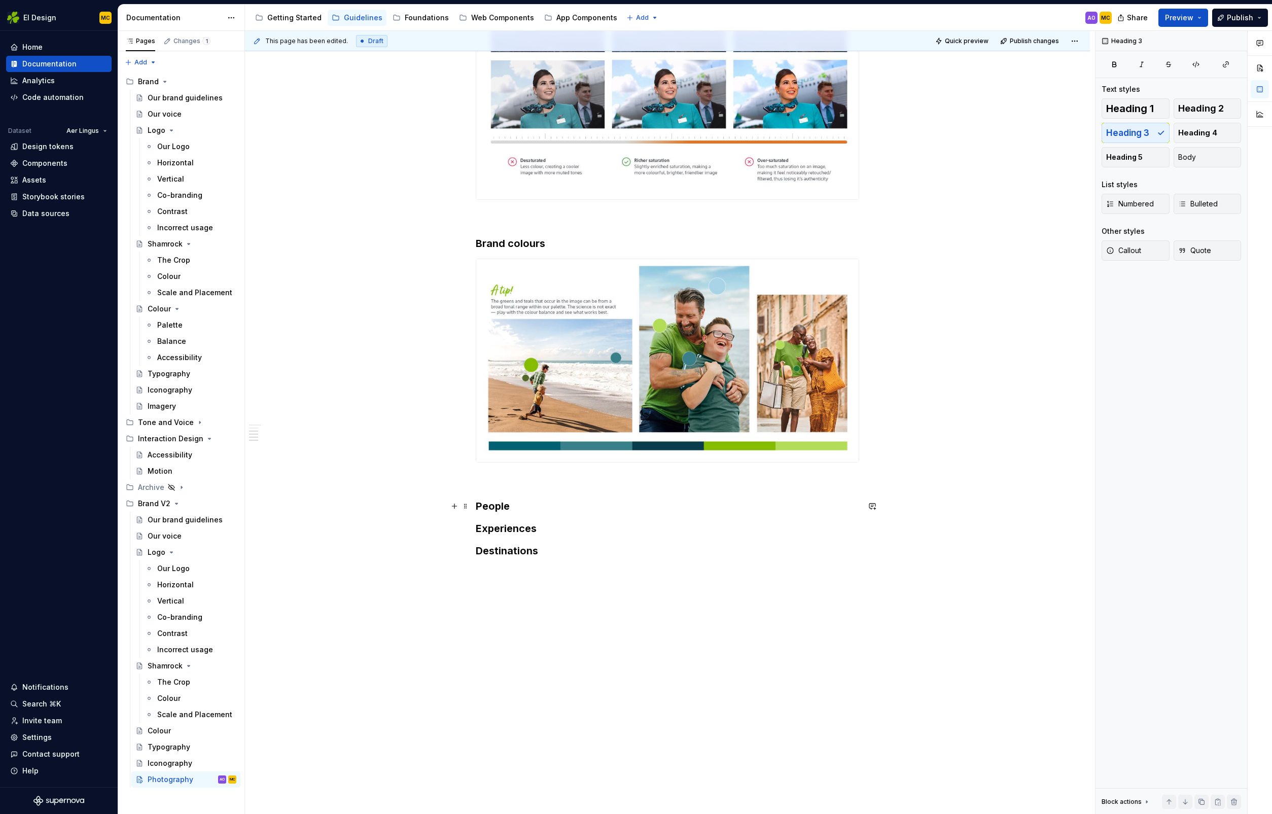
click at [535, 508] on h3 "People" at bounding box center [668, 506] width 384 height 14
click at [553, 588] on h3 "Experiences" at bounding box center [668, 586] width 384 height 14
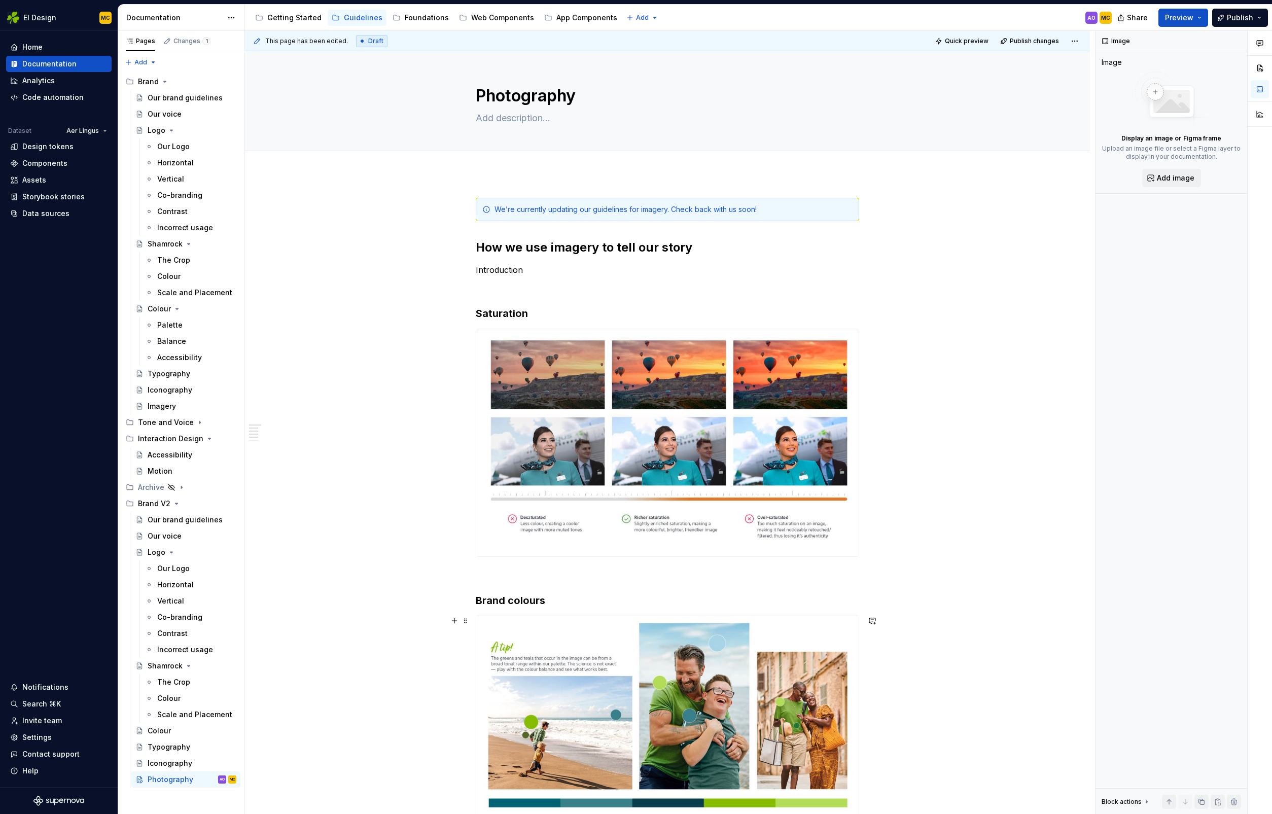
scroll to position [527, 0]
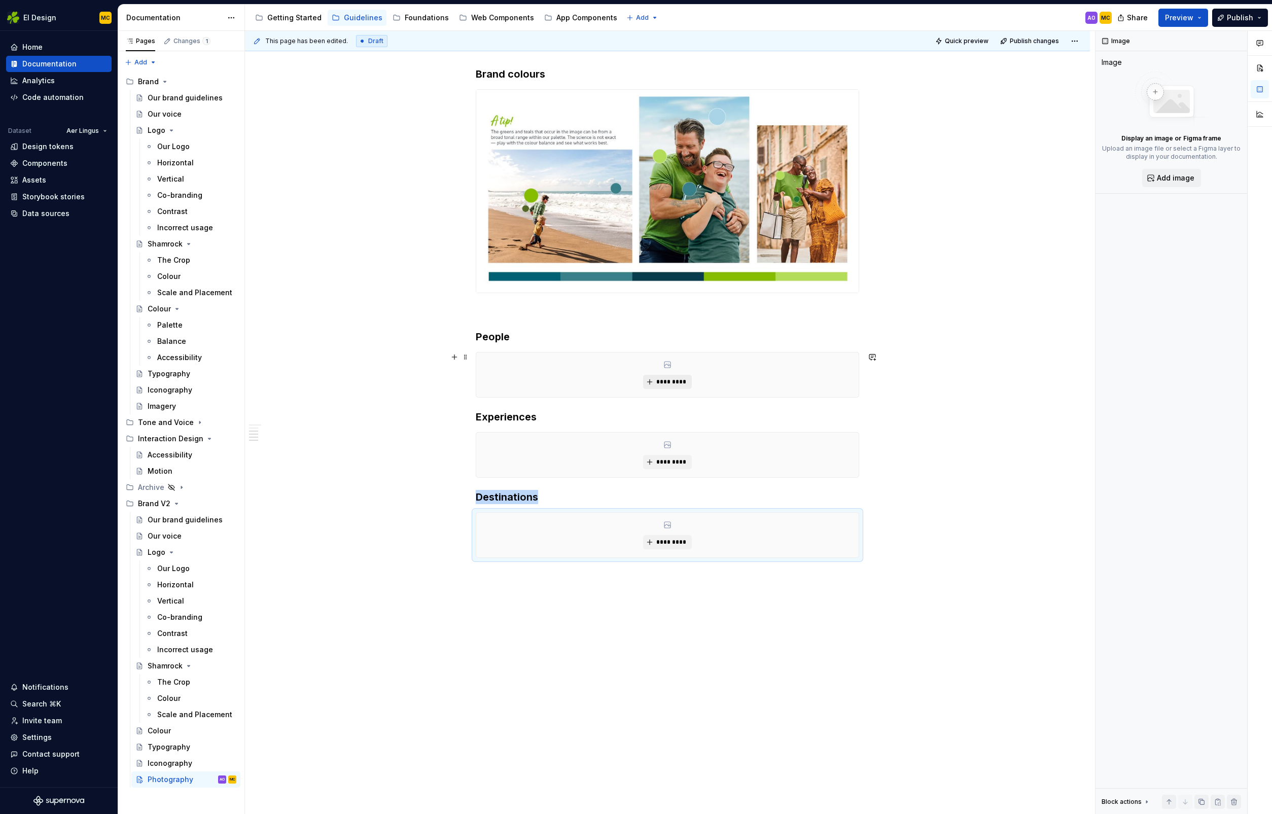
click at [671, 383] on span "*********" at bounding box center [671, 382] width 31 height 8
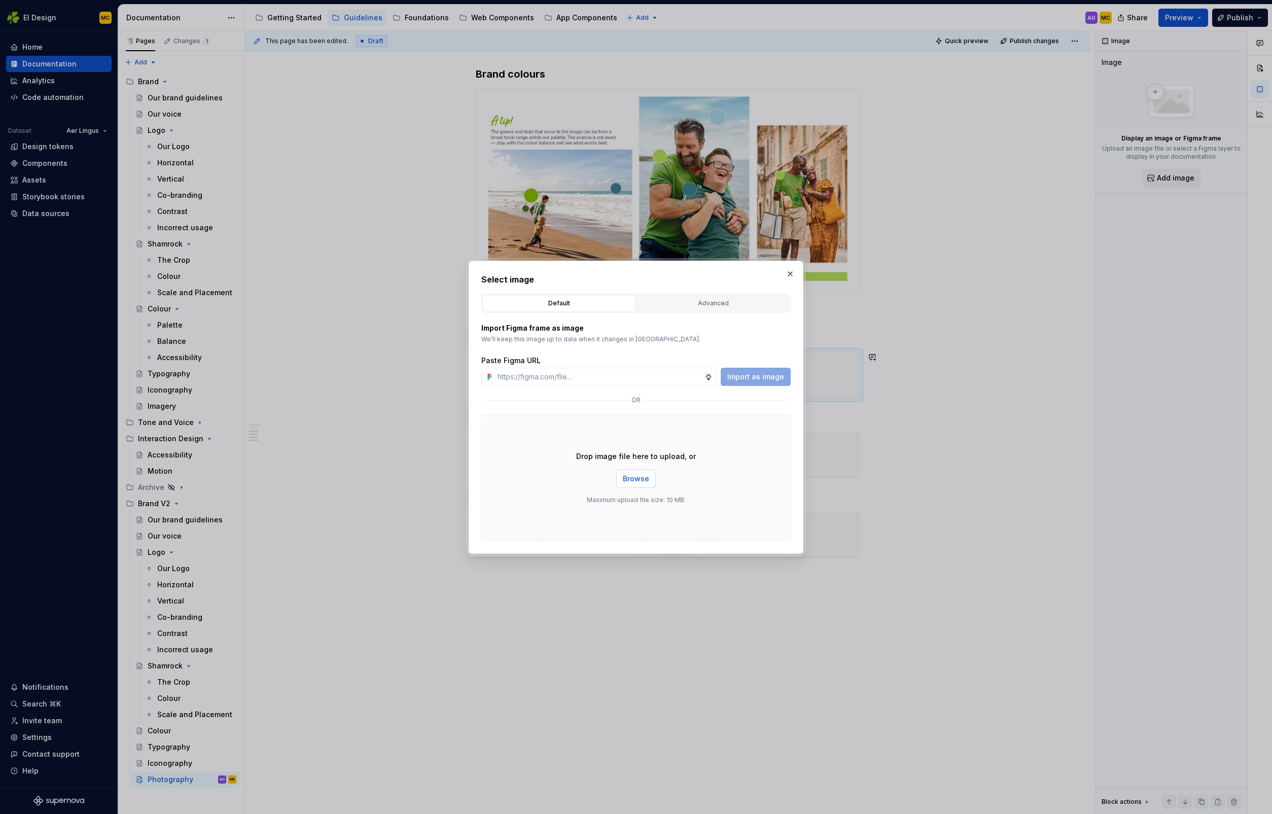
click at [647, 477] on span "Browse" at bounding box center [636, 479] width 26 height 10
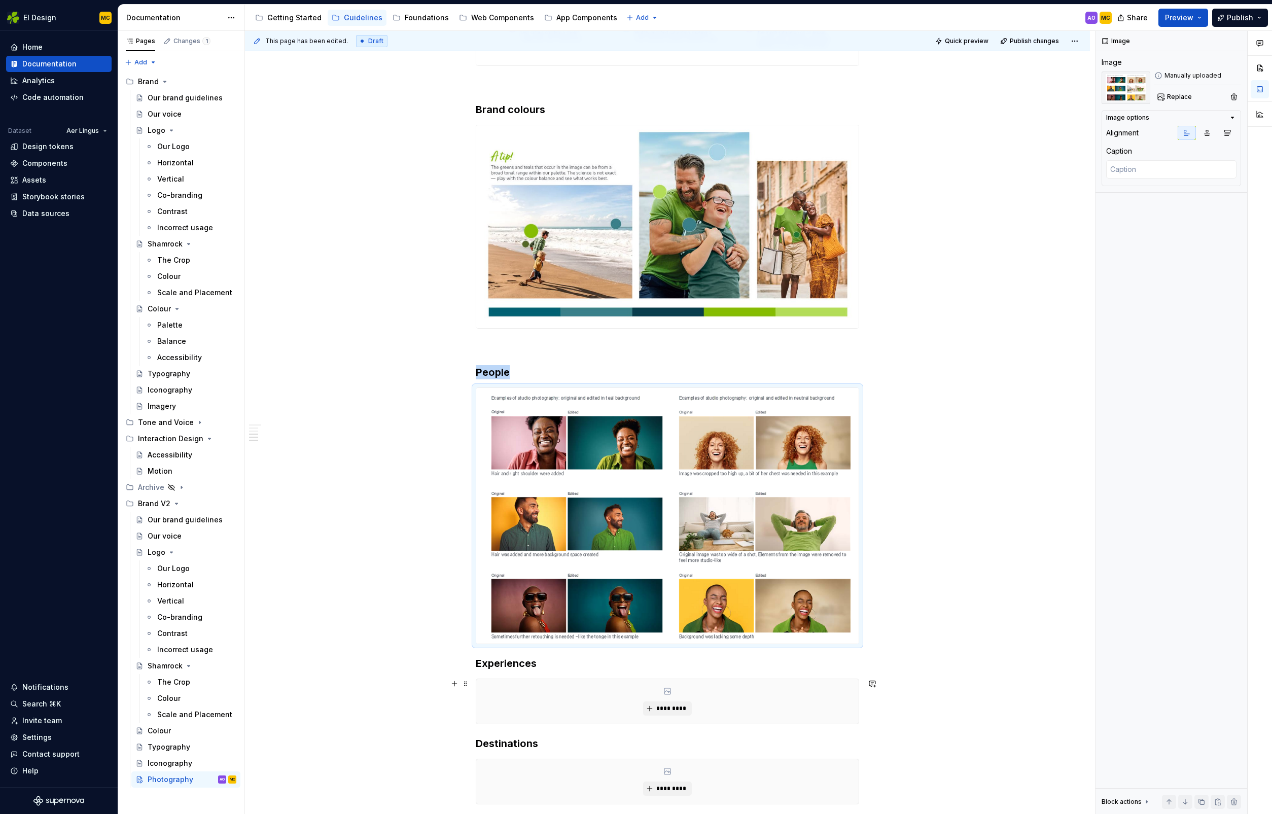
scroll to position [618, 0]
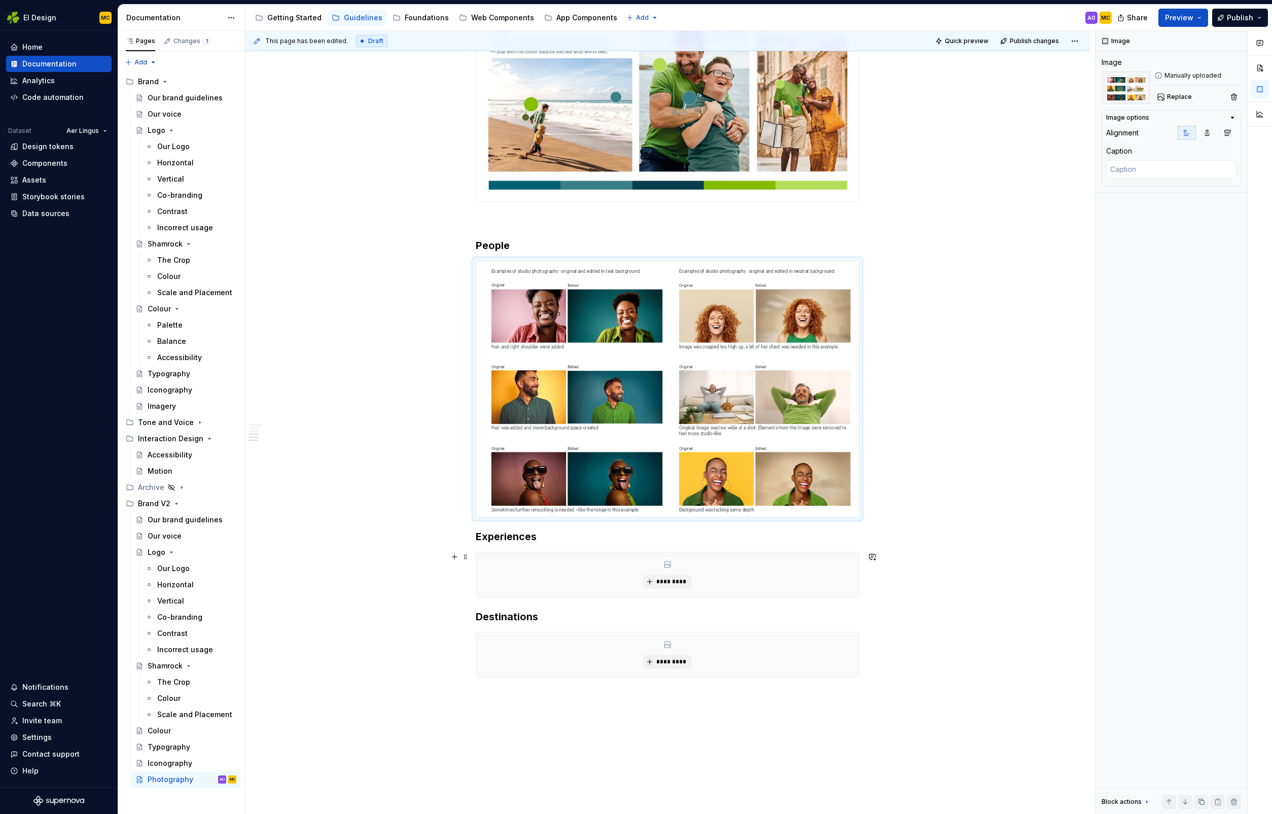
click at [678, 573] on div "*********" at bounding box center [667, 574] width 383 height 45
click at [680, 581] on span "*********" at bounding box center [671, 582] width 31 height 8
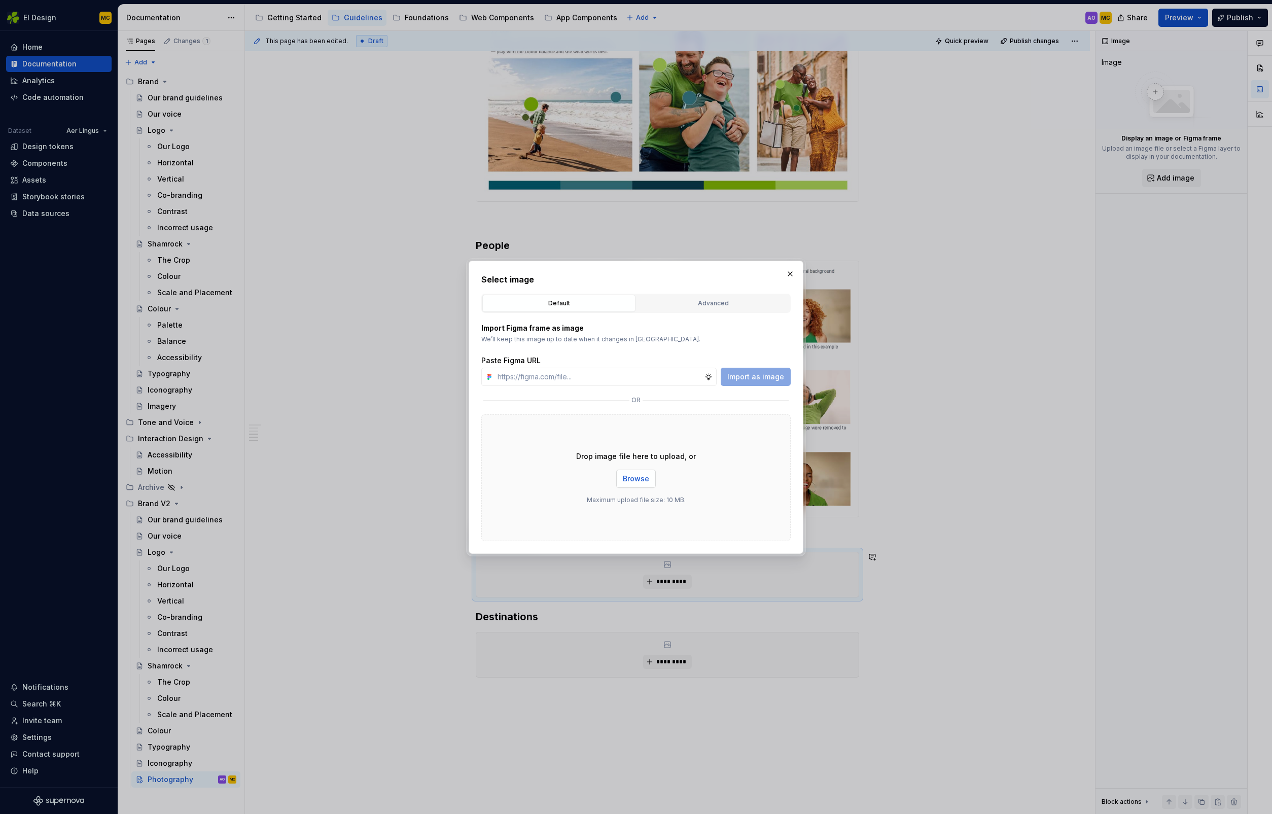
click at [634, 483] on span "Browse" at bounding box center [636, 479] width 26 height 10
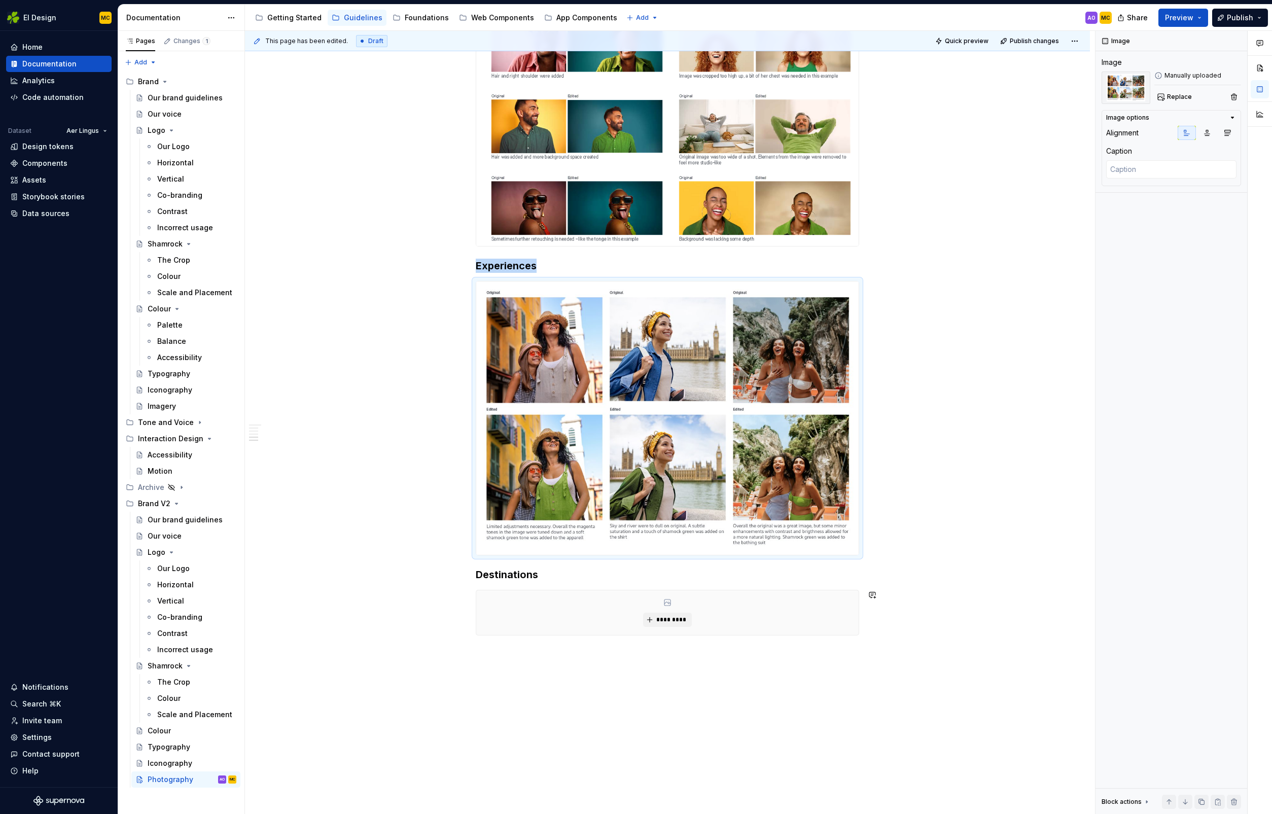
scroll to position [966, 0]
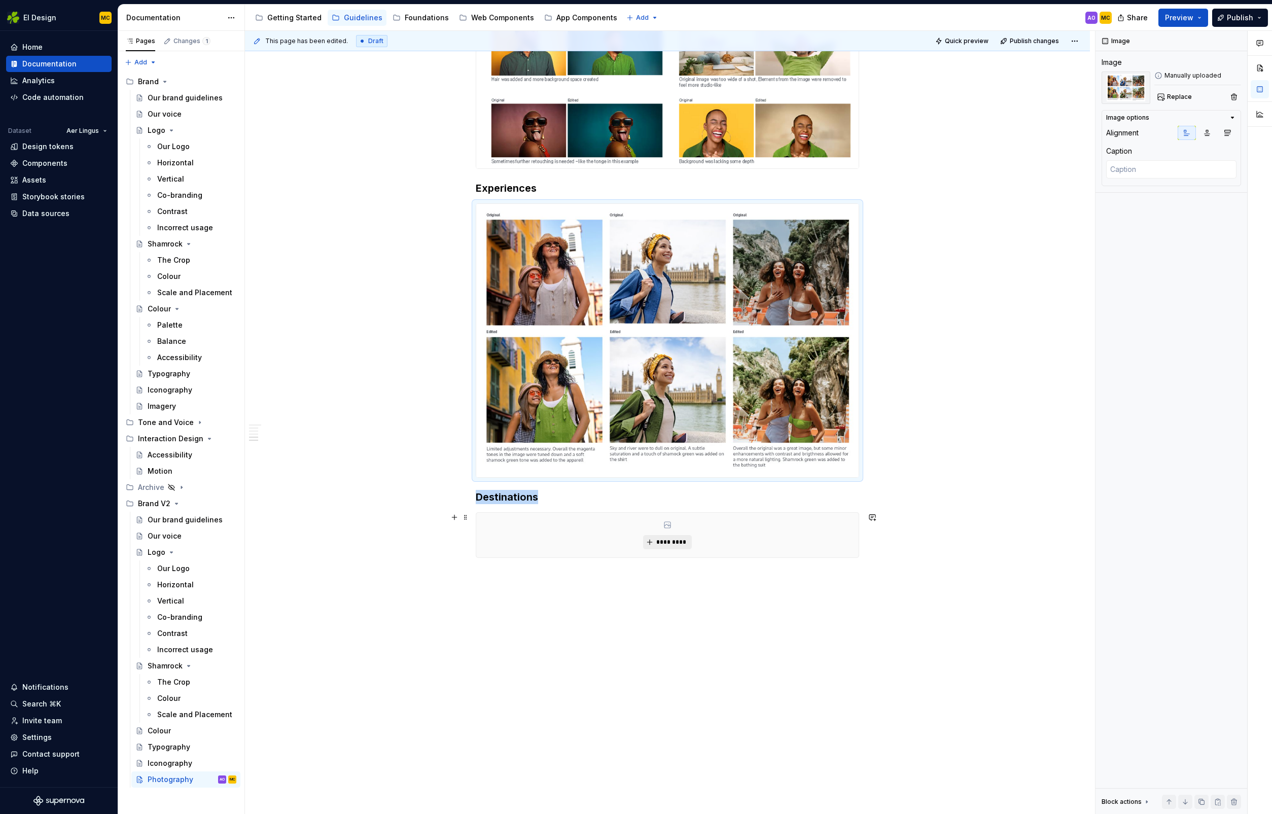
click at [670, 543] on span "*********" at bounding box center [671, 542] width 31 height 8
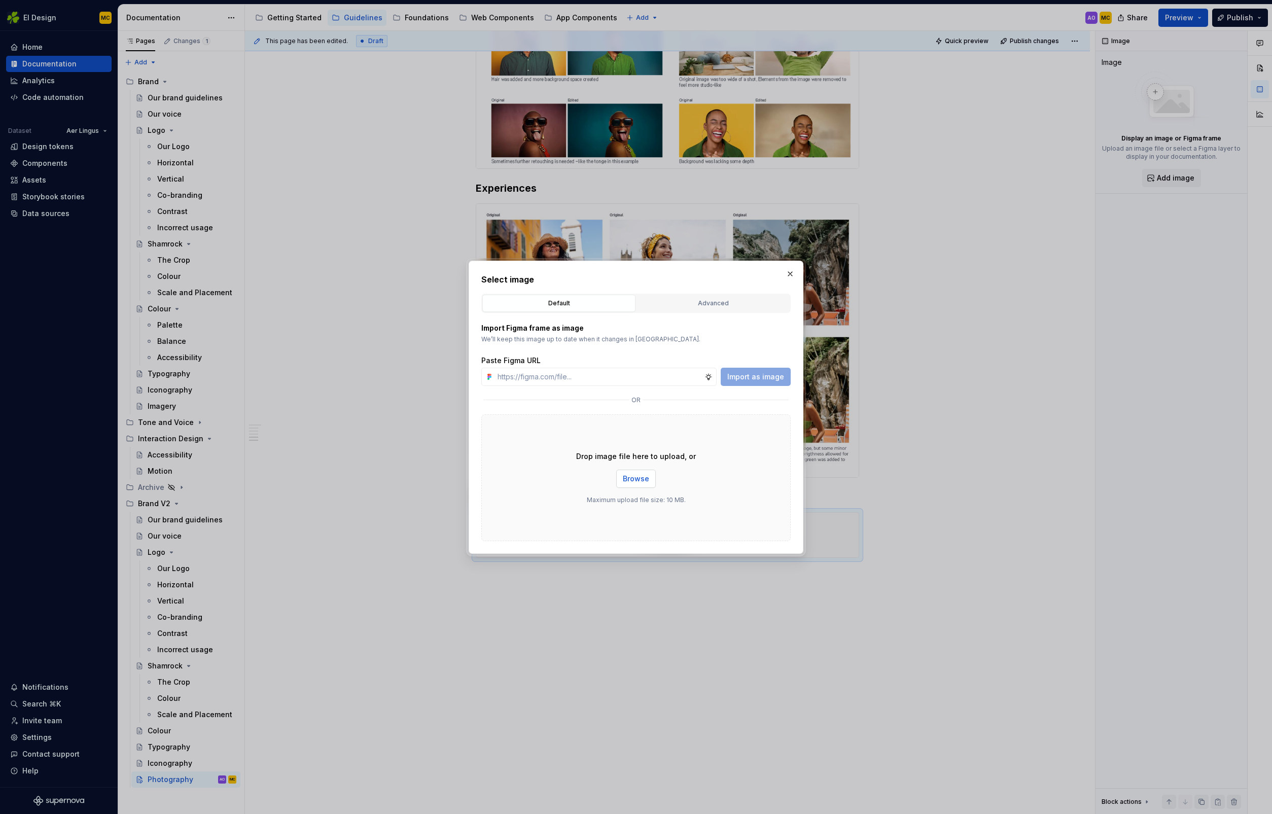
click at [632, 483] on button "Browse" at bounding box center [636, 479] width 40 height 18
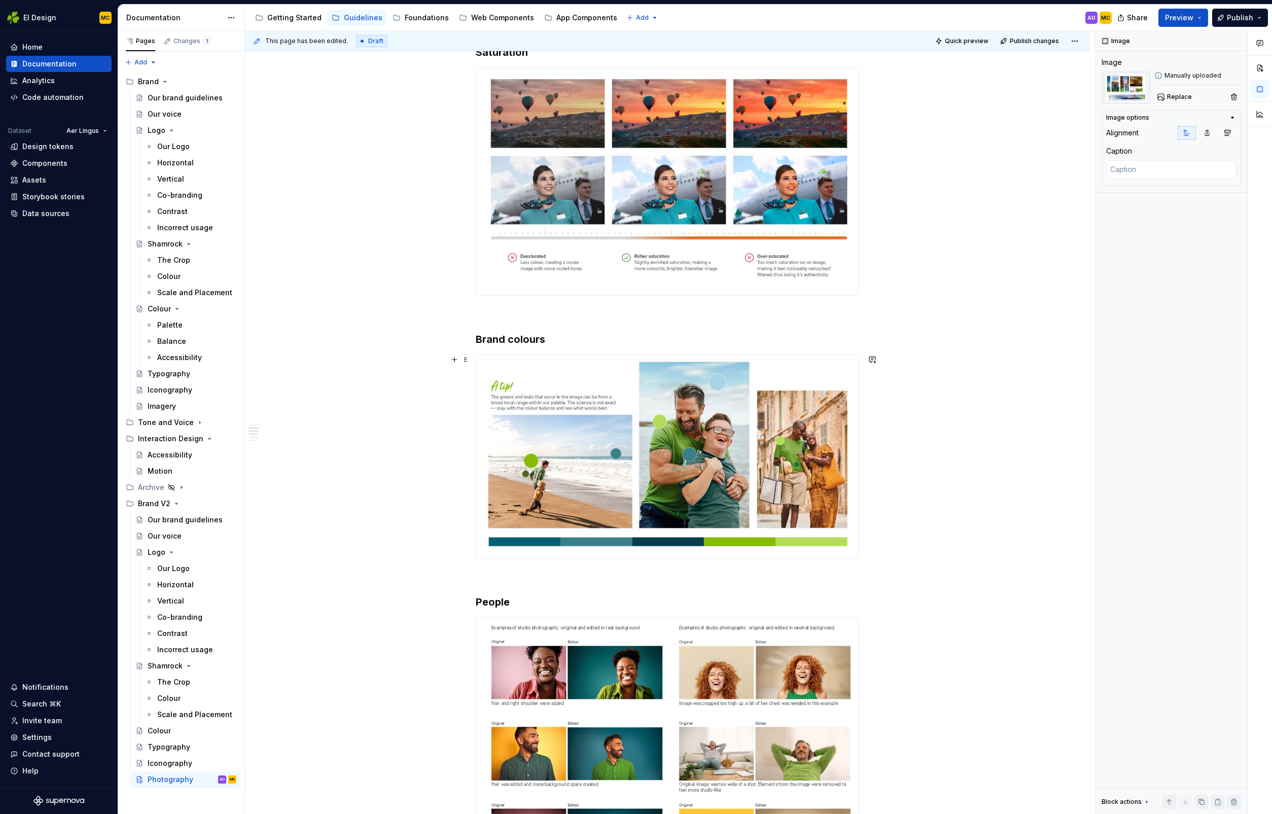
scroll to position [405, 0]
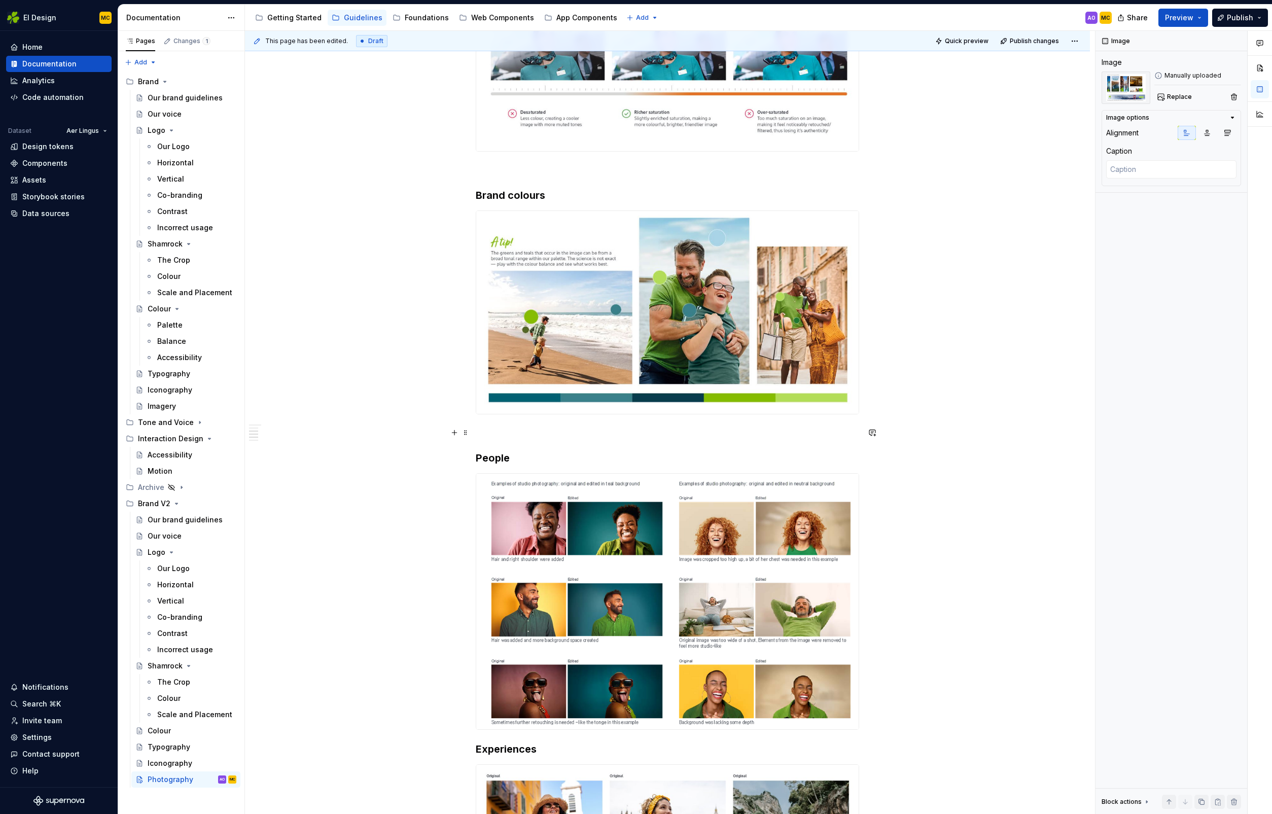
click at [507, 438] on p at bounding box center [668, 433] width 384 height 12
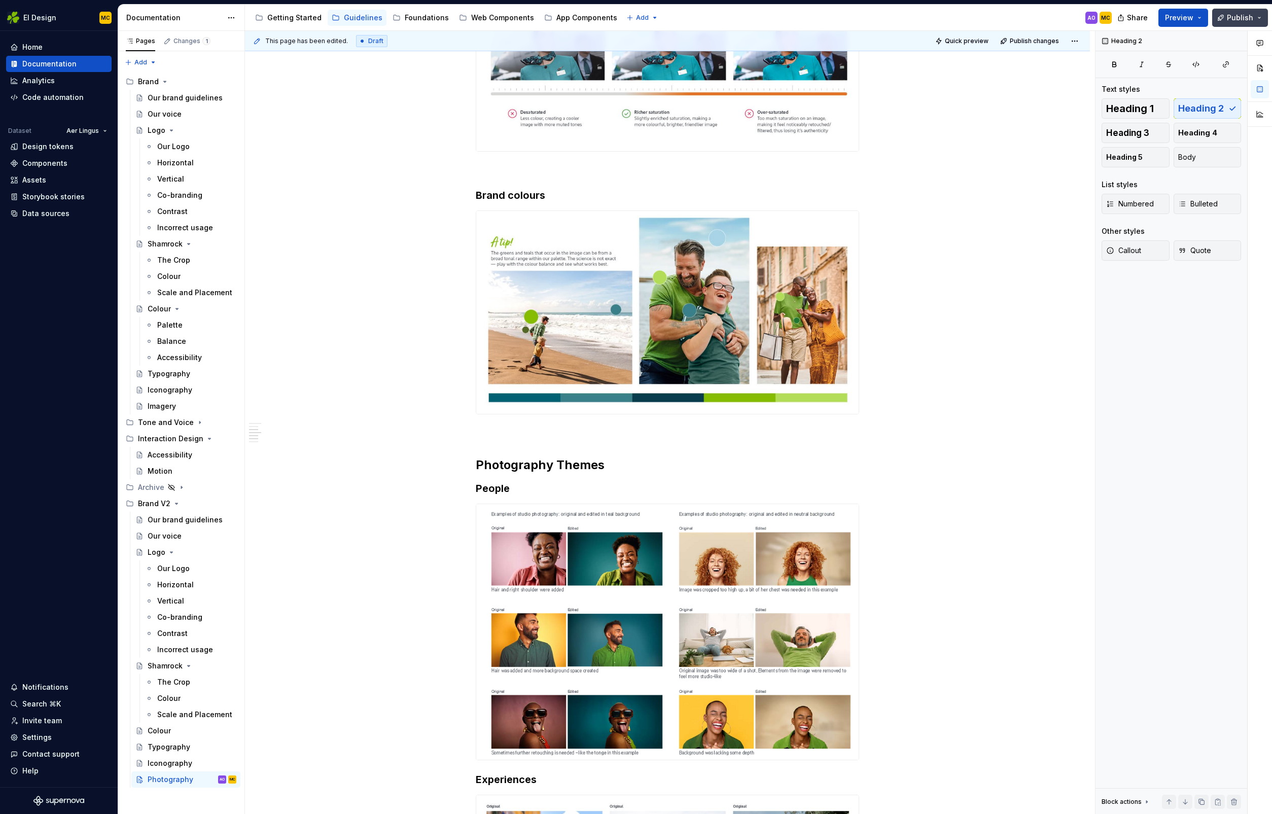
click at [1233, 19] on span "Publish" at bounding box center [1240, 18] width 26 height 10
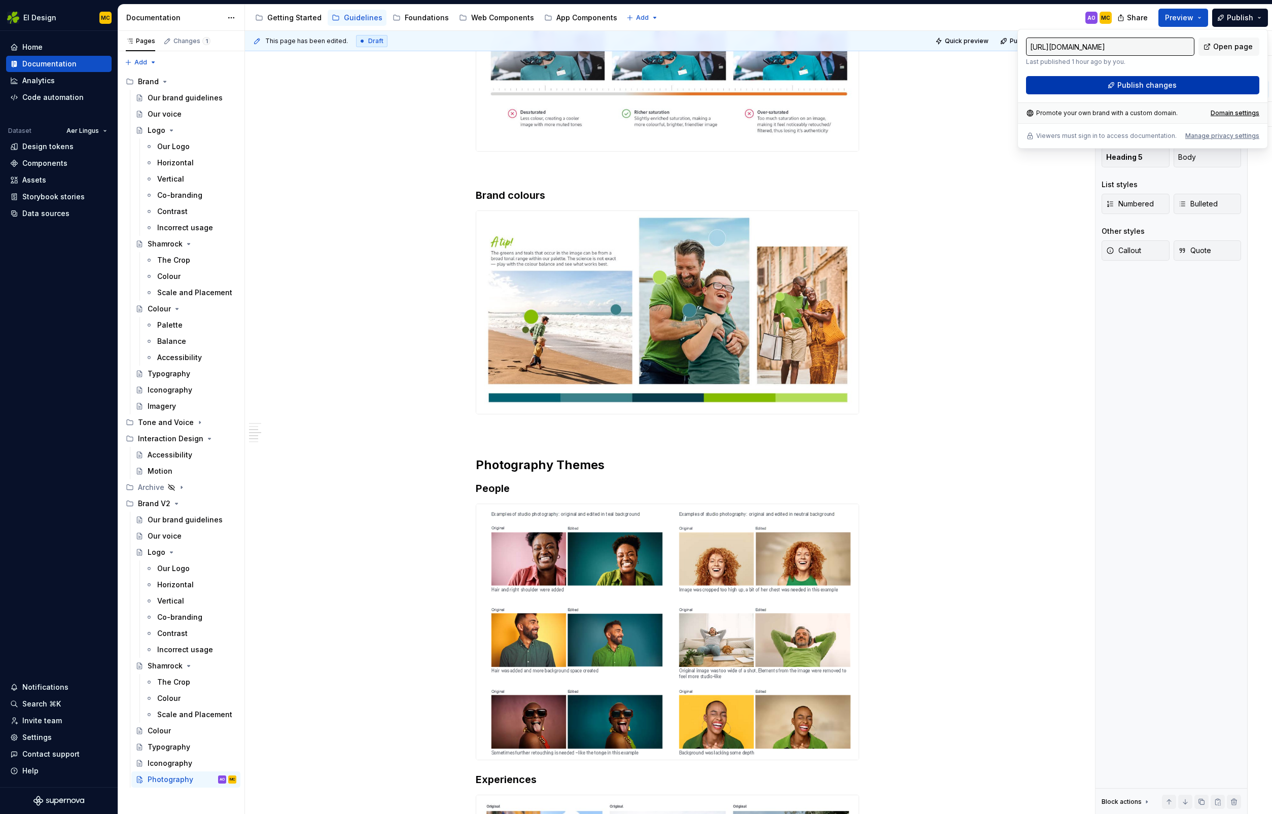
click at [1115, 84] on button "Publish changes" at bounding box center [1142, 85] width 233 height 18
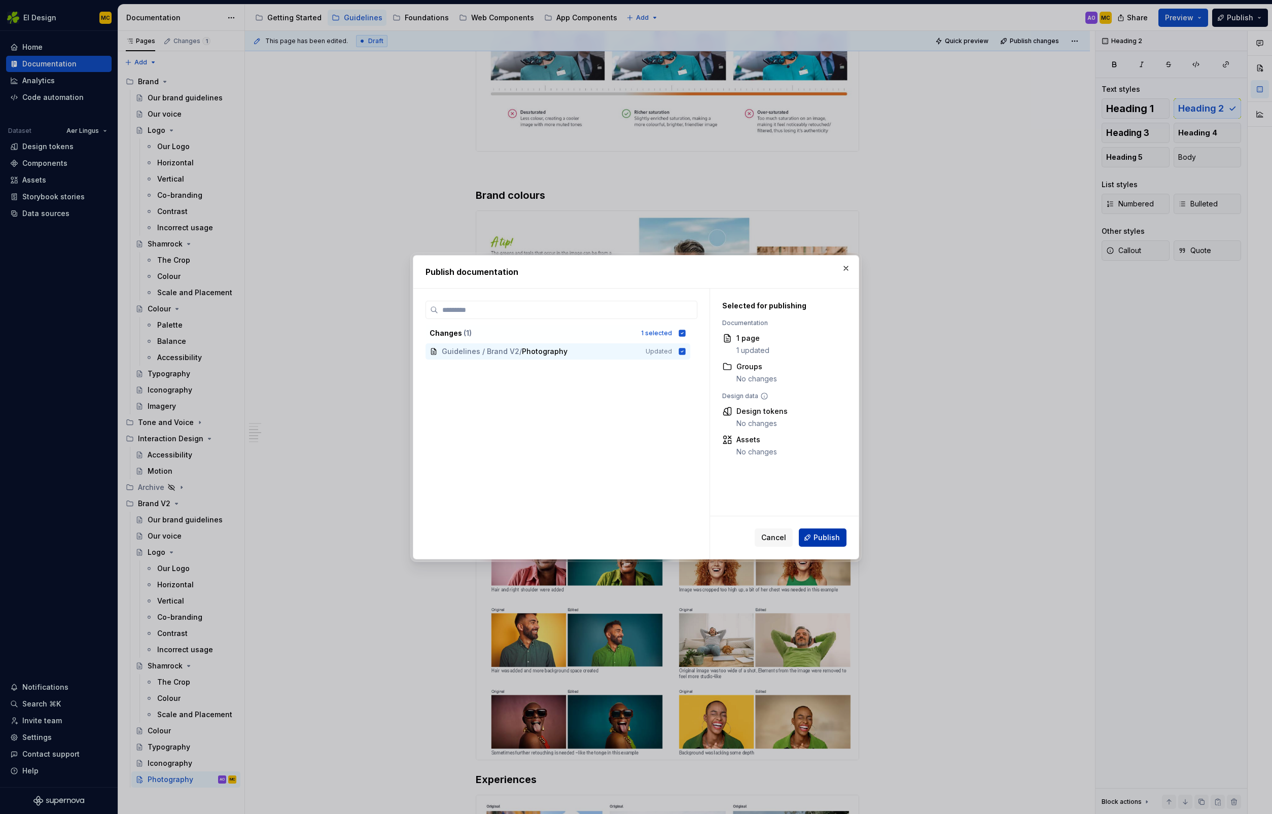
click at [834, 539] on span "Publish" at bounding box center [827, 538] width 26 height 10
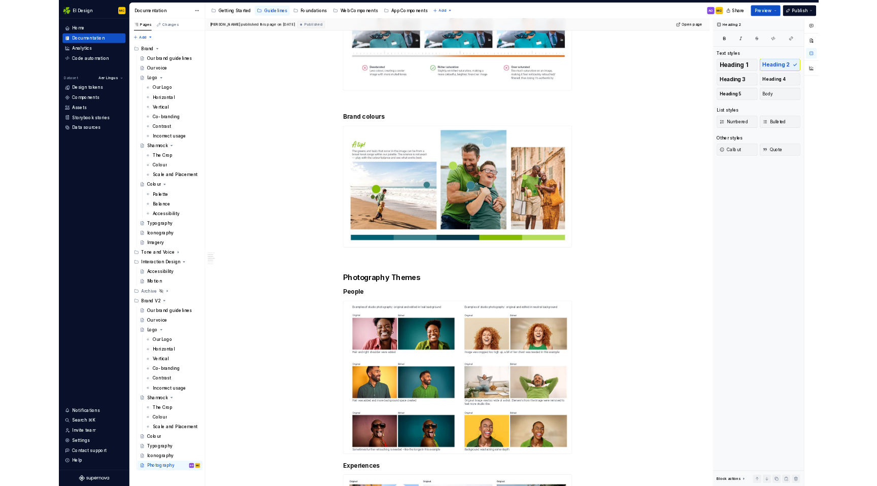
scroll to position [0, 0]
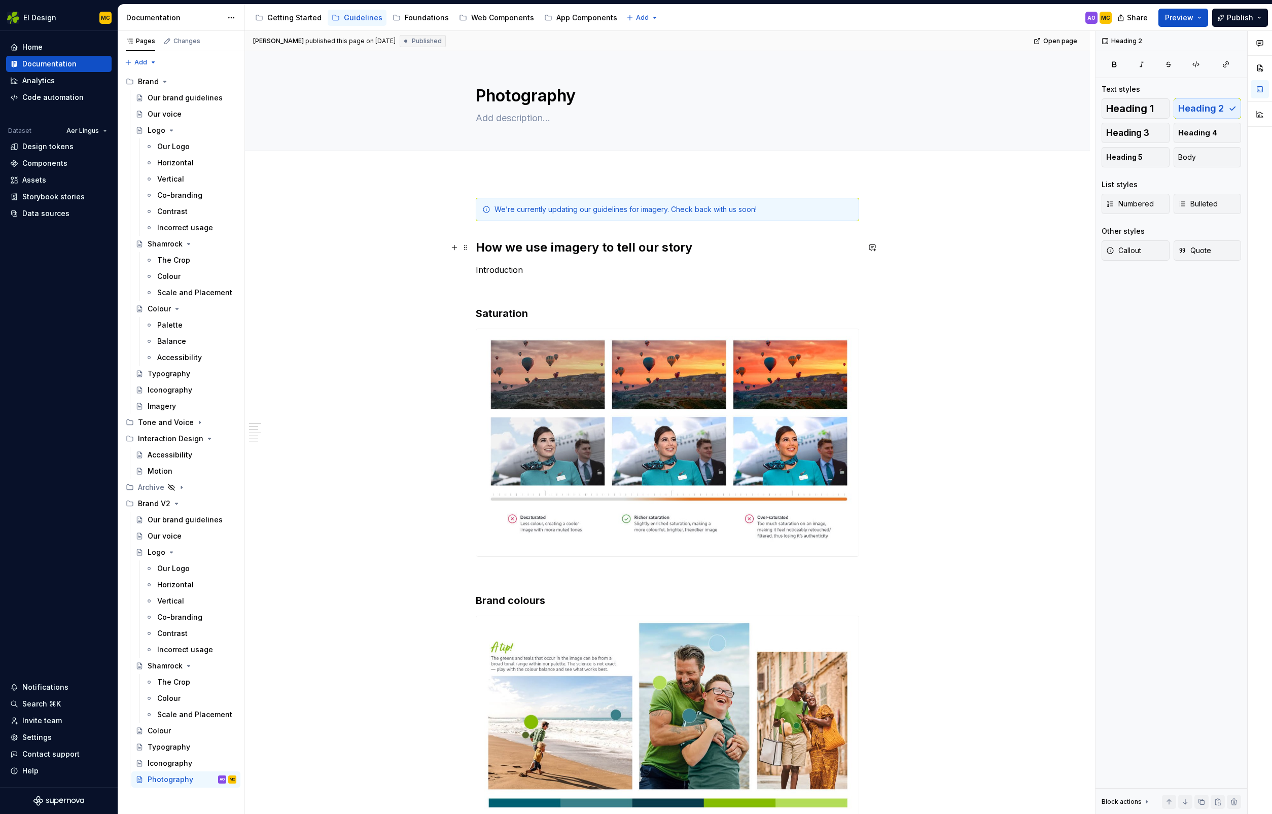
click at [601, 248] on h2 "How we use imagery to tell our story" at bounding box center [668, 247] width 384 height 16
click at [1045, 37] on span "Publish changes" at bounding box center [1034, 41] width 49 height 8
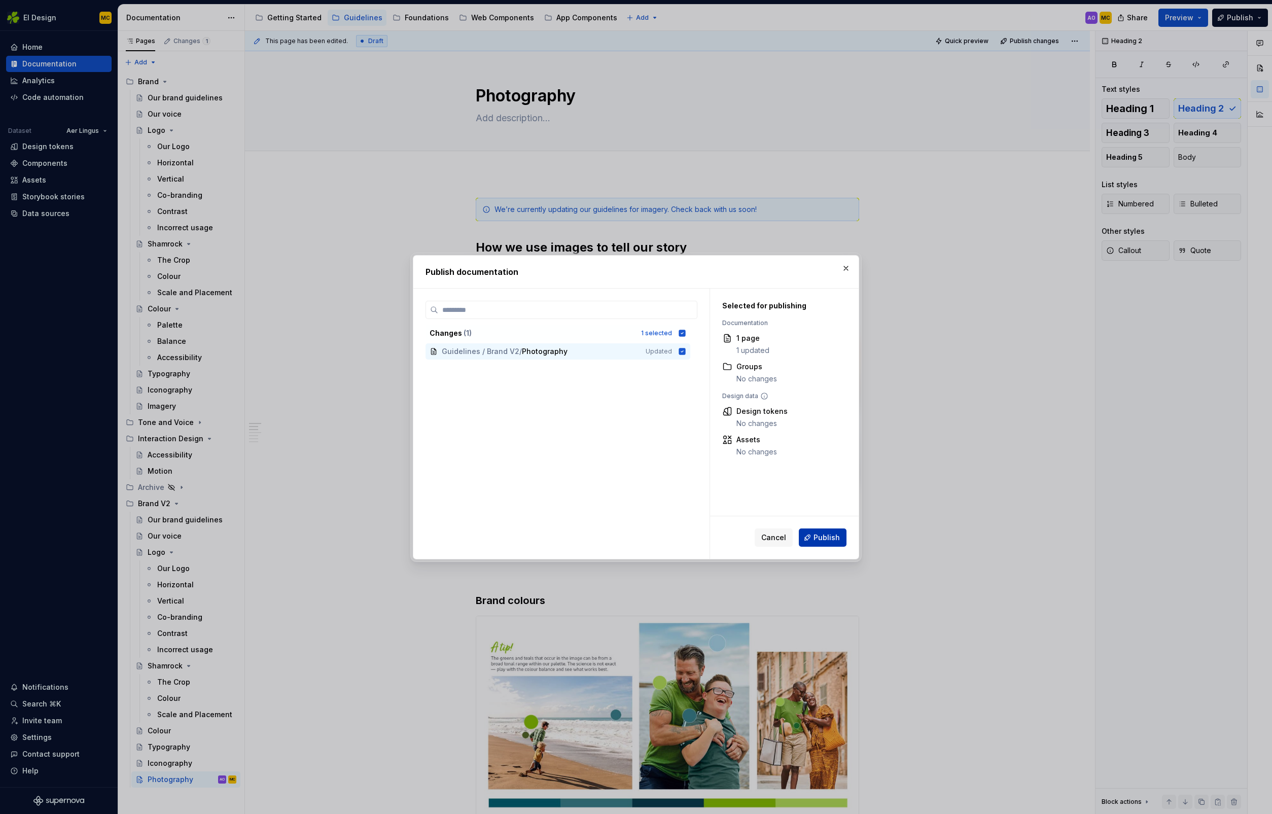
click at [819, 534] on span "Publish" at bounding box center [827, 538] width 26 height 10
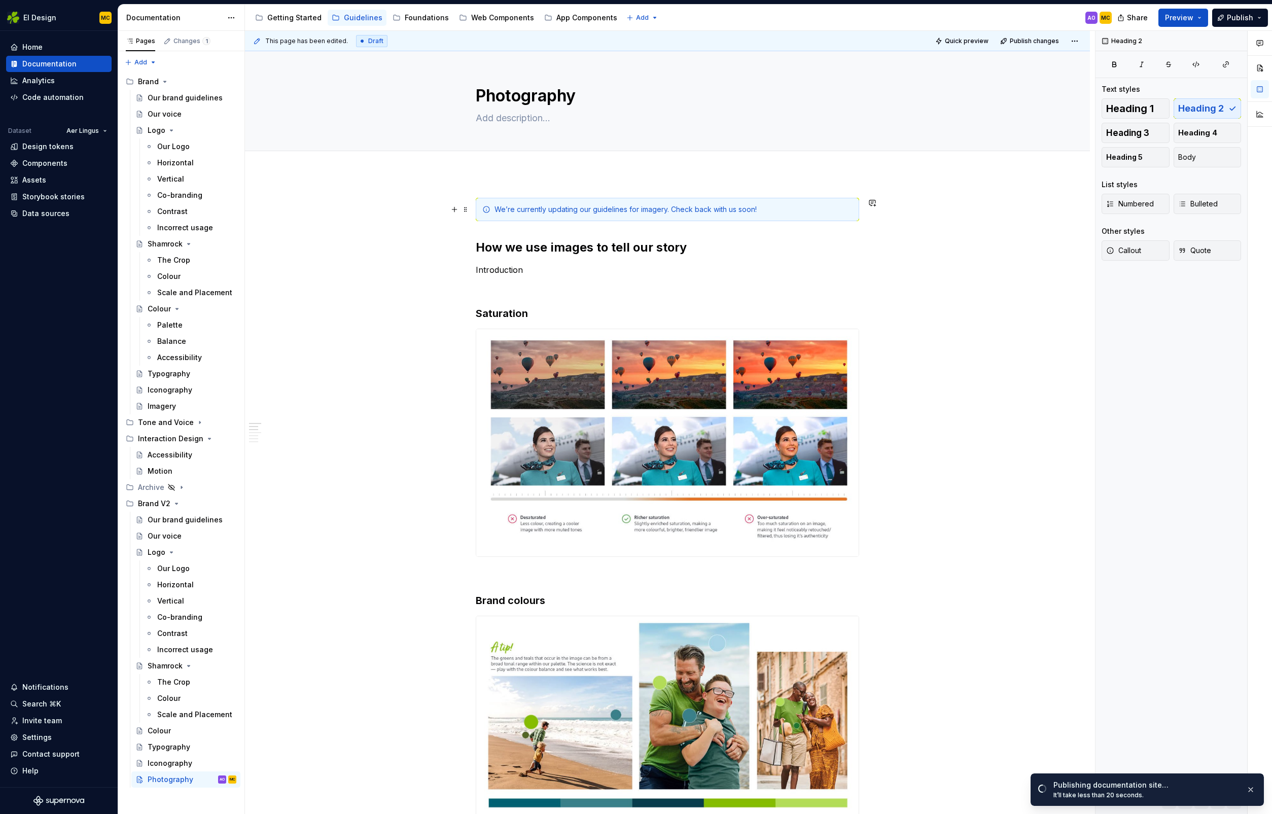
click at [787, 212] on div "We’re currently updating our guidelines for imagery. Check back with us soon!" at bounding box center [674, 209] width 358 height 10
click at [1226, 307] on icon "button" at bounding box center [1228, 307] width 7 height 6
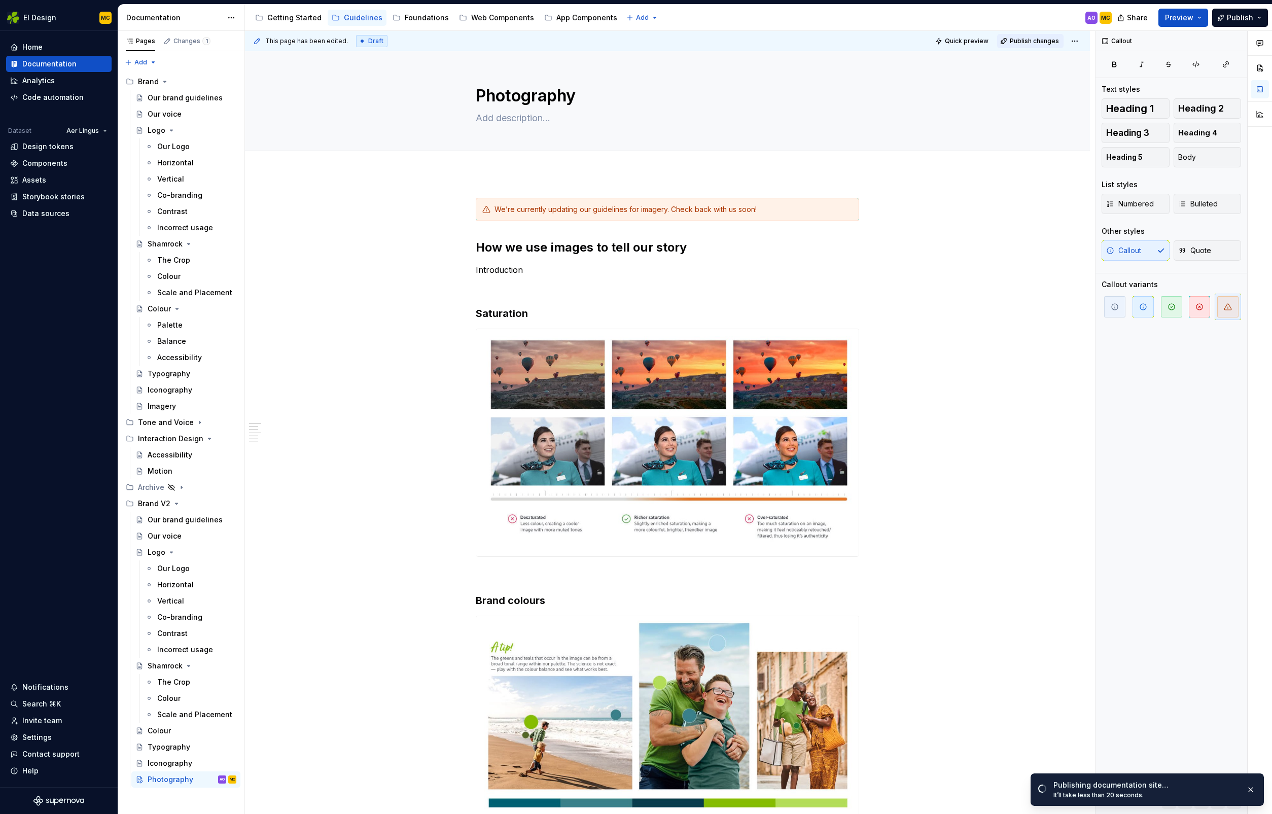
click at [1028, 39] on span "Publish changes" at bounding box center [1034, 41] width 49 height 8
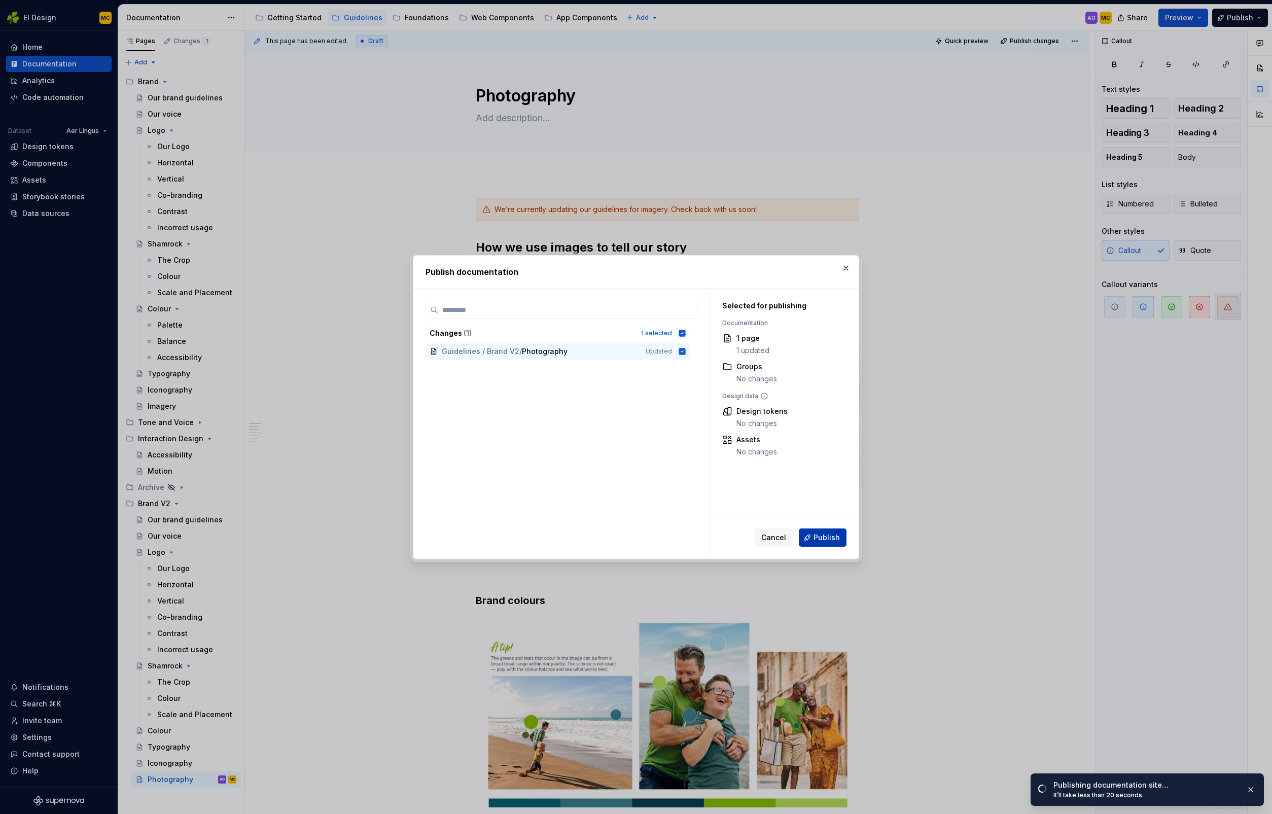
click at [821, 539] on span "Publish" at bounding box center [827, 538] width 26 height 10
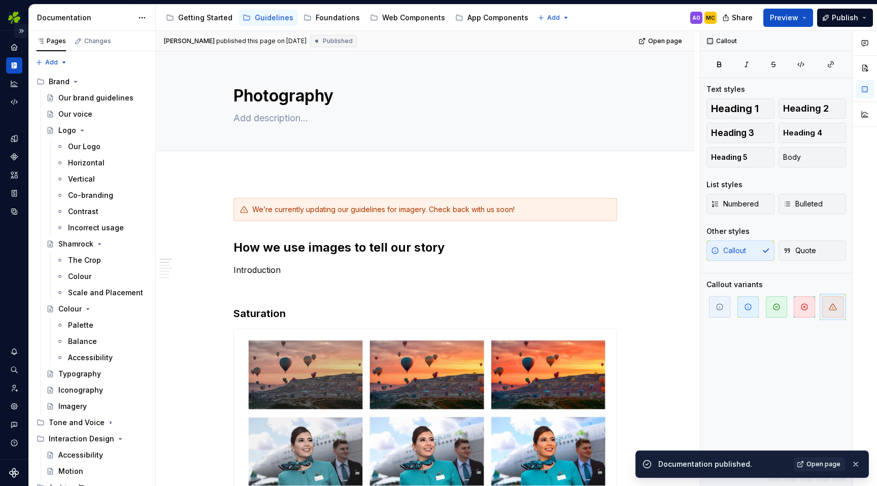
click at [22, 27] on button "Expand sidebar" at bounding box center [21, 31] width 14 height 14
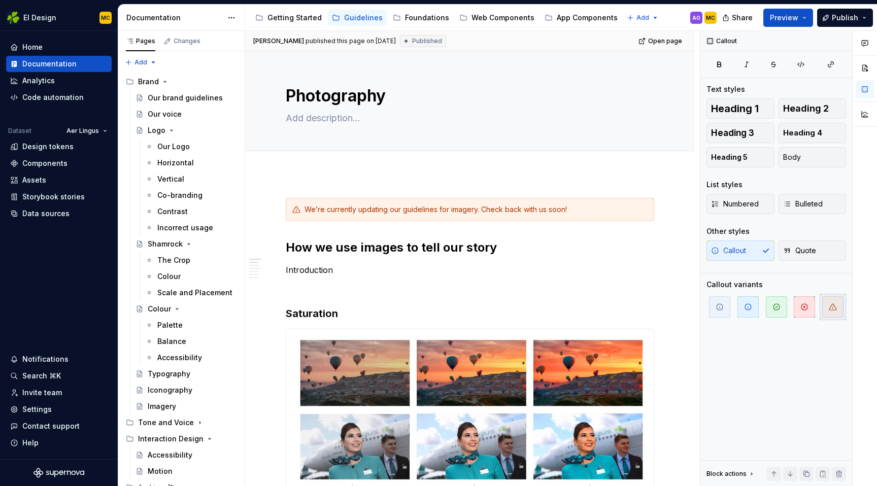
type textarea "*"
